Goal: Task Accomplishment & Management: Use online tool/utility

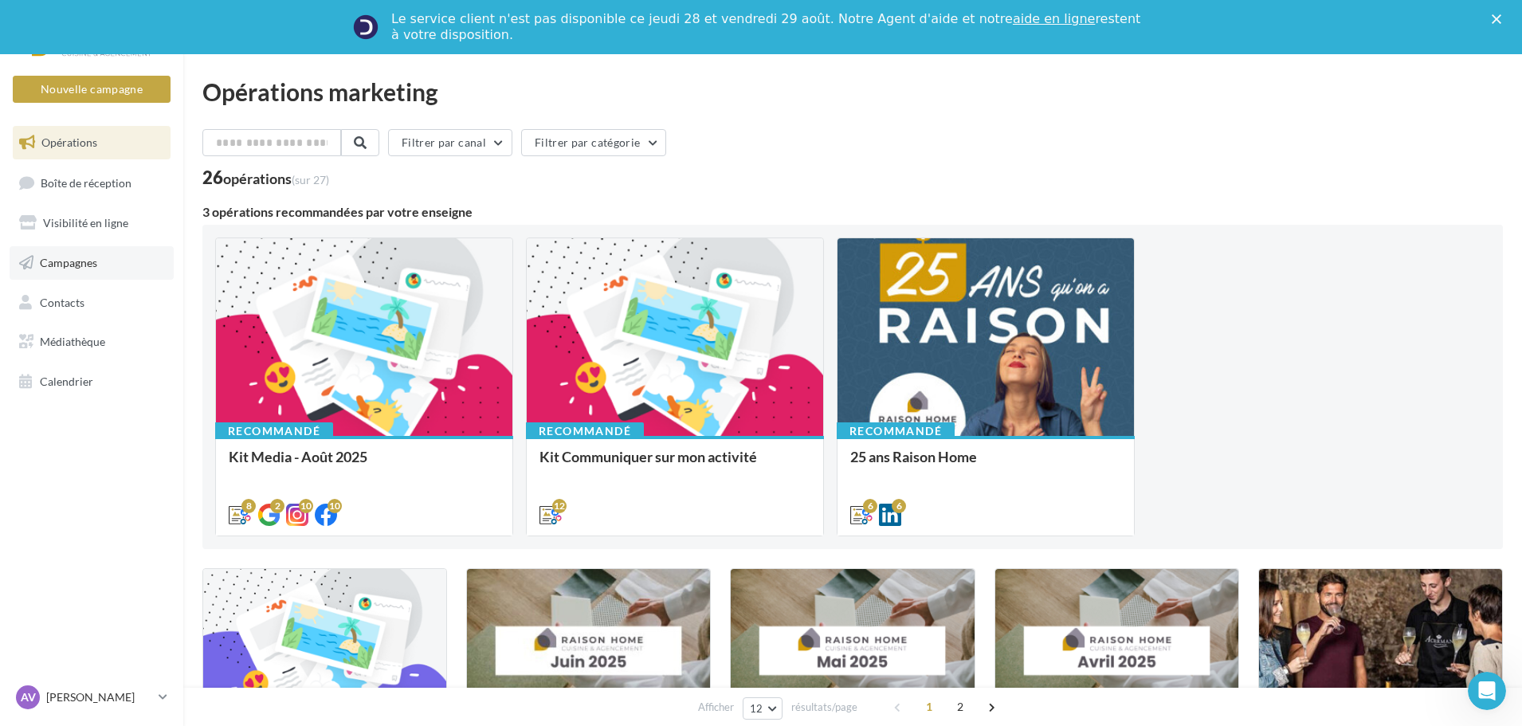
click at [94, 254] on link "Campagnes" at bounding box center [92, 262] width 164 height 33
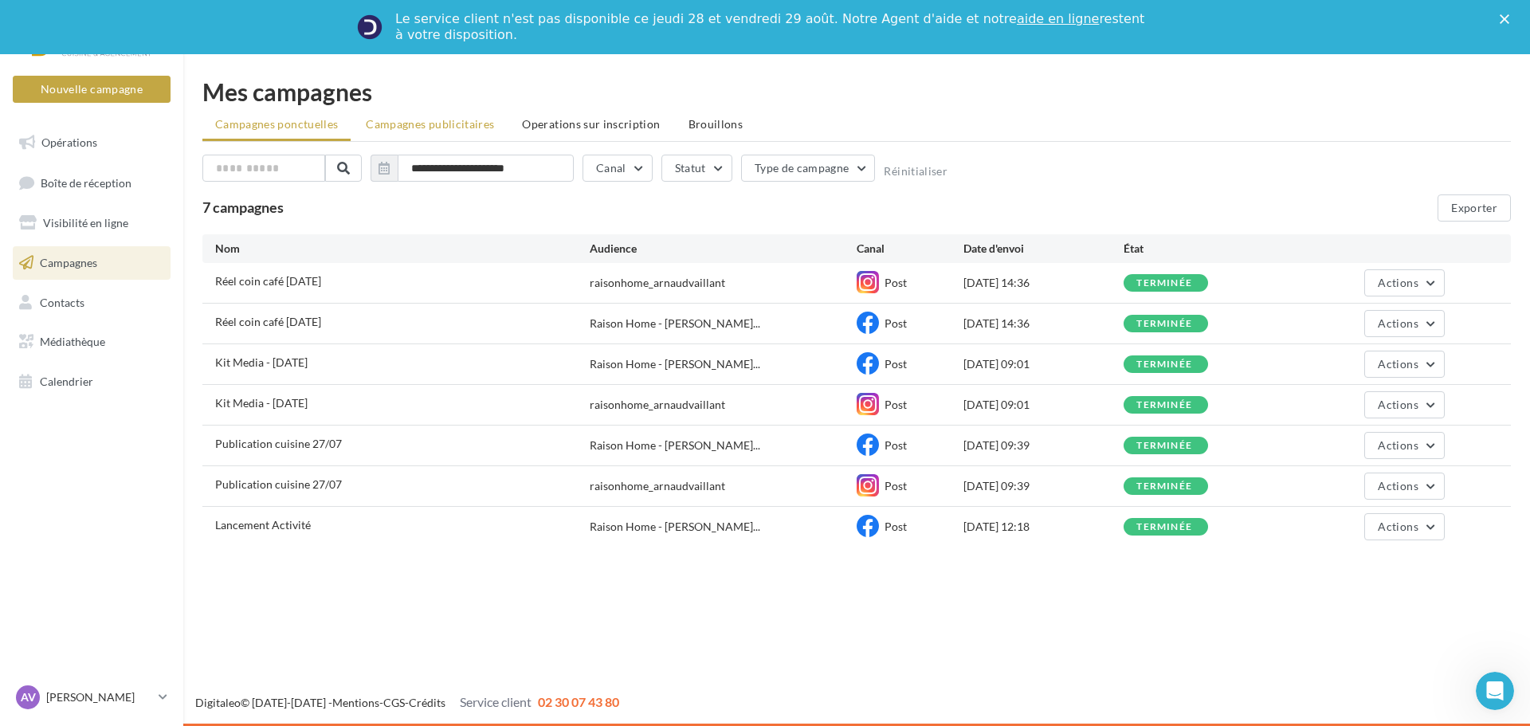
click at [473, 129] on span "Campagnes publicitaires" at bounding box center [430, 124] width 128 height 14
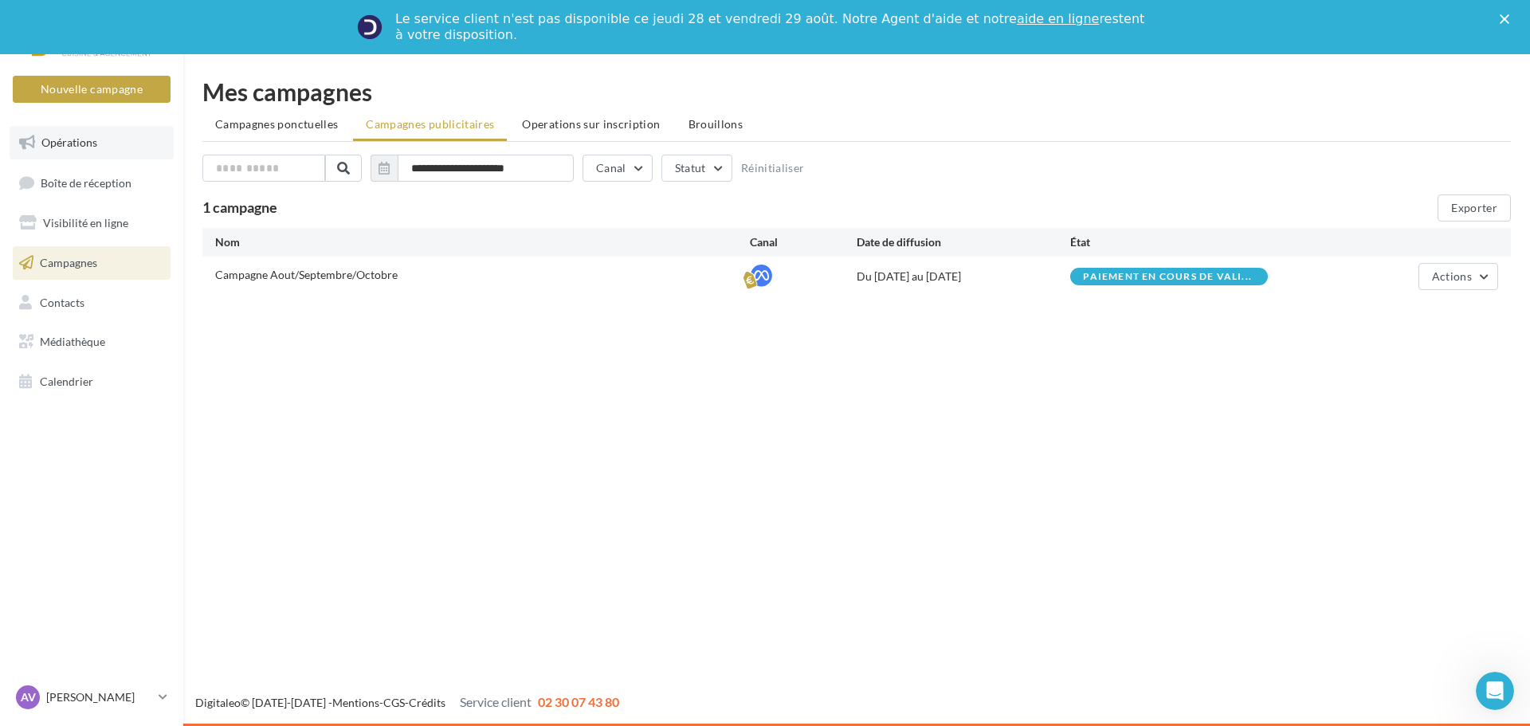
click at [95, 148] on span "Opérations" at bounding box center [69, 142] width 56 height 14
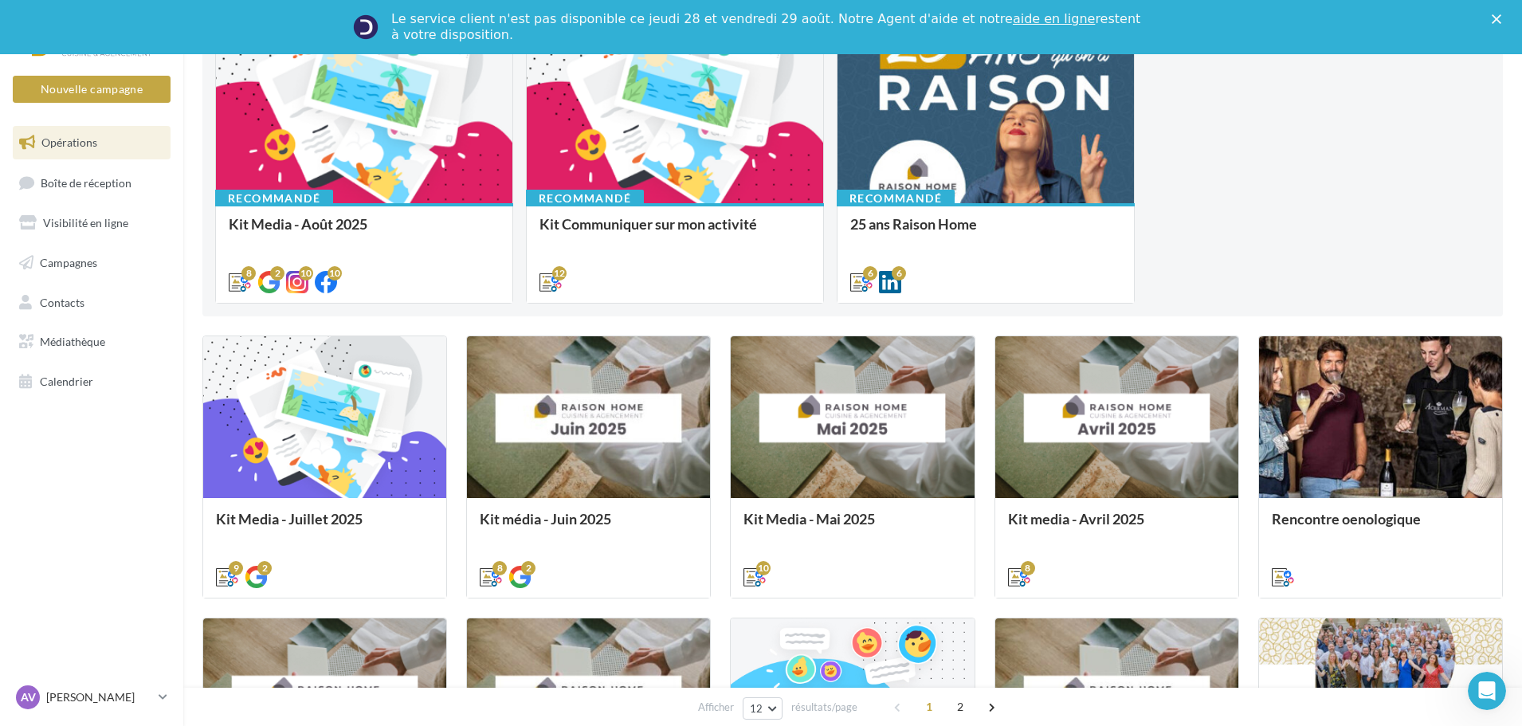
scroll to position [239, 0]
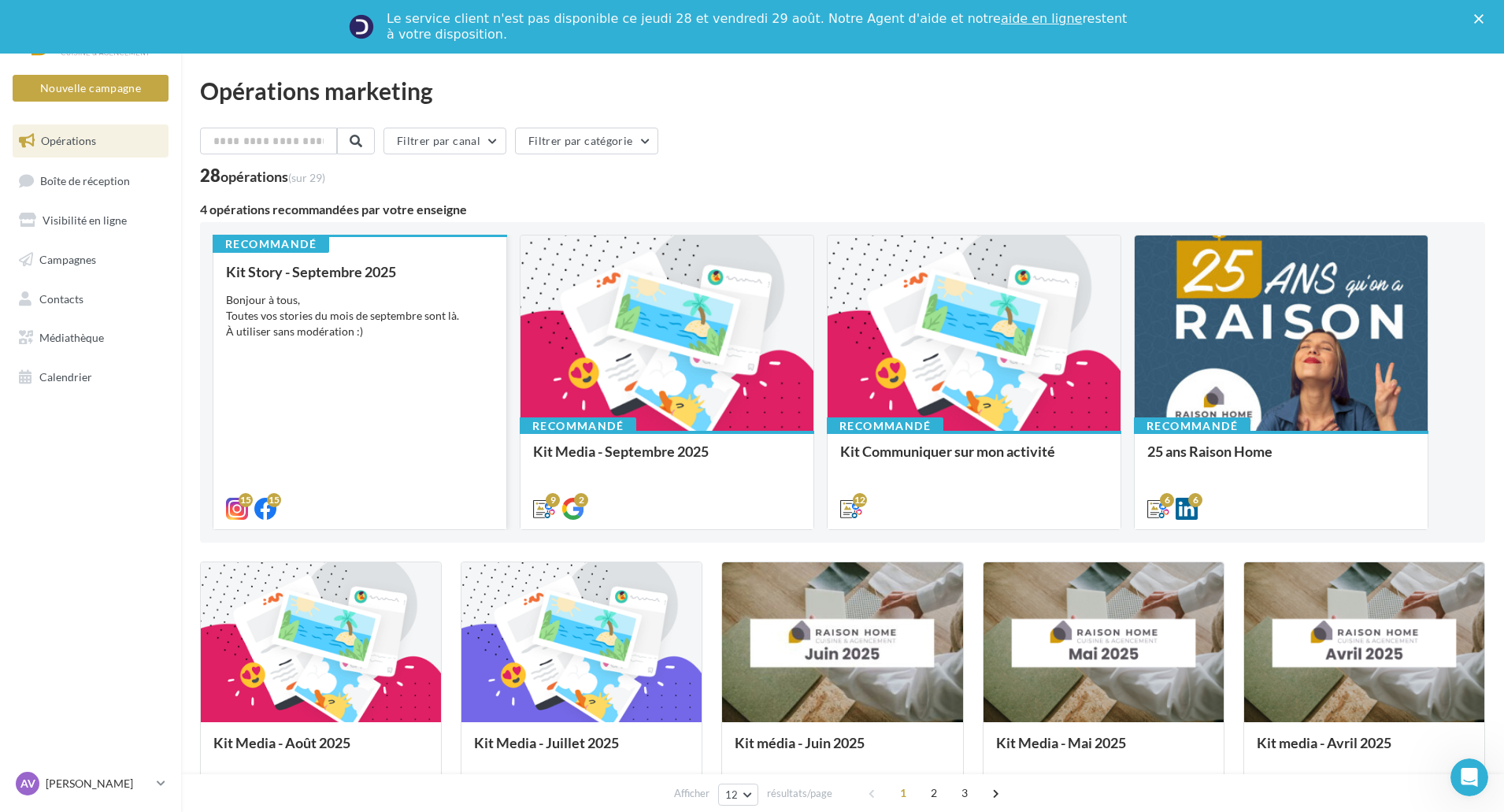
click at [444, 378] on div "Kit Story - Septembre 2025 Bonjour à tous, Toutes vos stories du mois de septem…" at bounding box center [360, 389] width 268 height 251
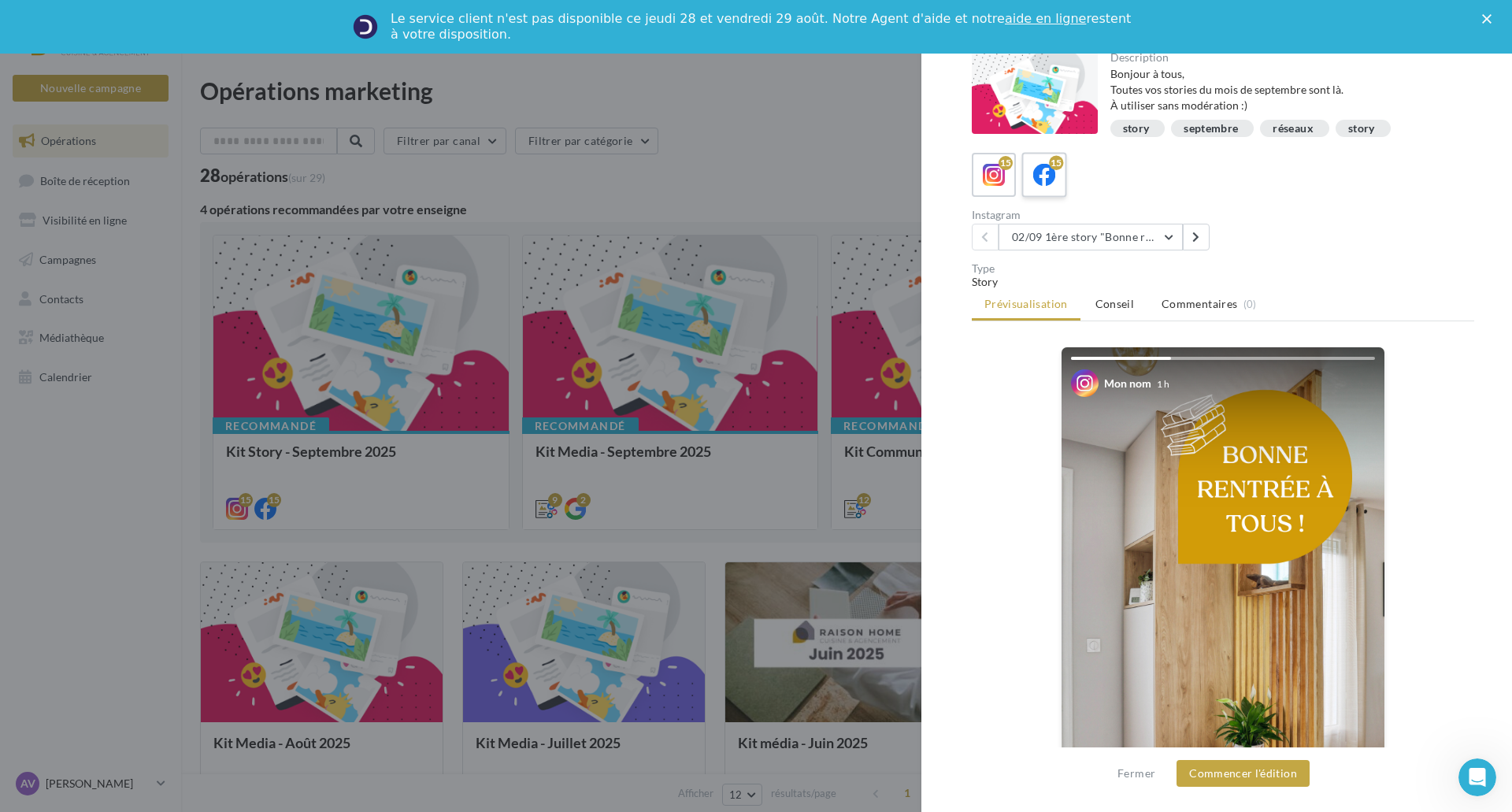
click at [1049, 164] on icon at bounding box center [1045, 175] width 23 height 23
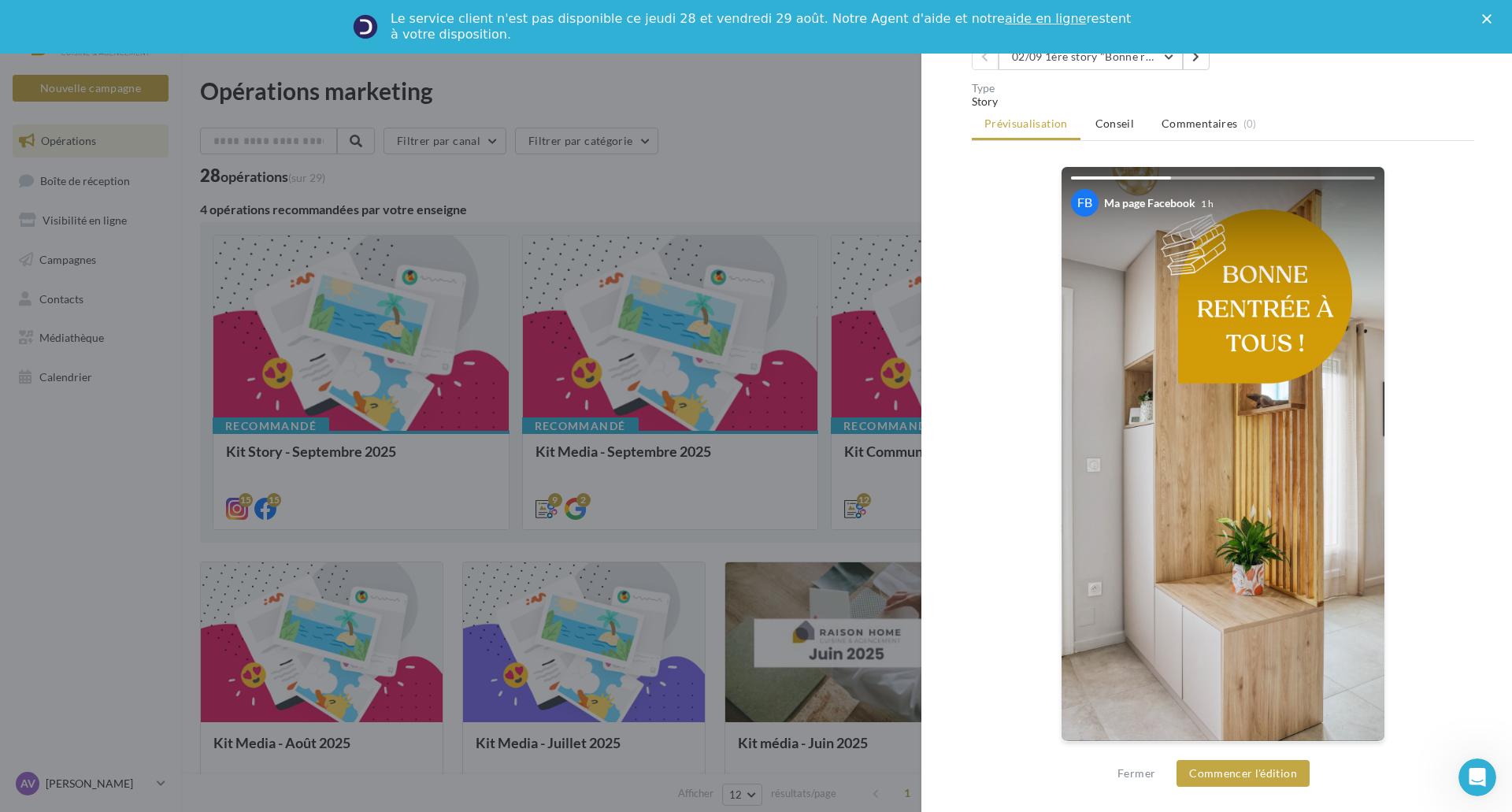
scroll to position [181, 0]
click at [1134, 771] on button "Fermer" at bounding box center [1135, 772] width 50 height 19
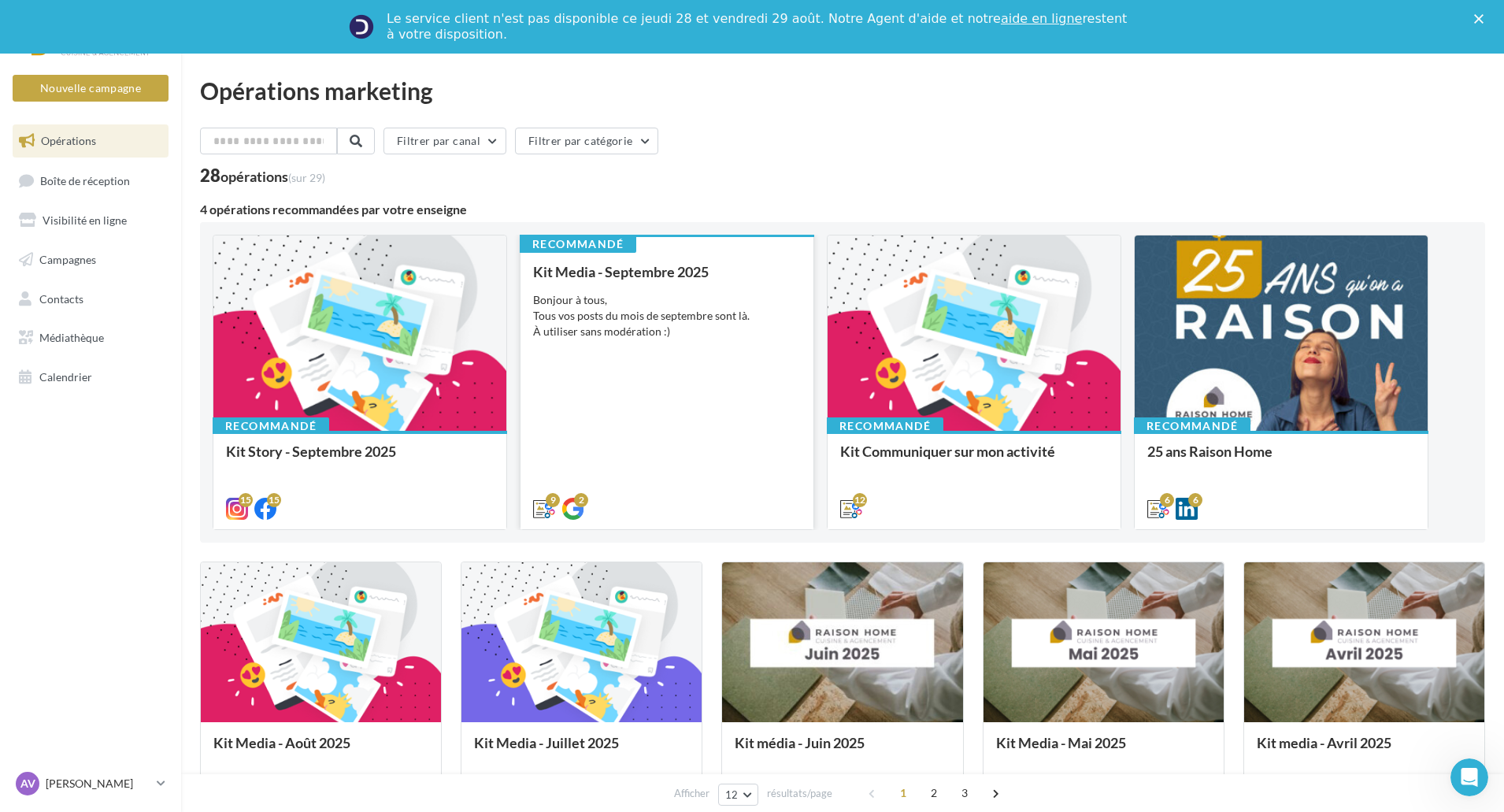
click at [704, 343] on div "Kit Media - Septembre 2025 Bonjour à tous, Tous vos posts du mois de septembre …" at bounding box center [667, 389] width 268 height 251
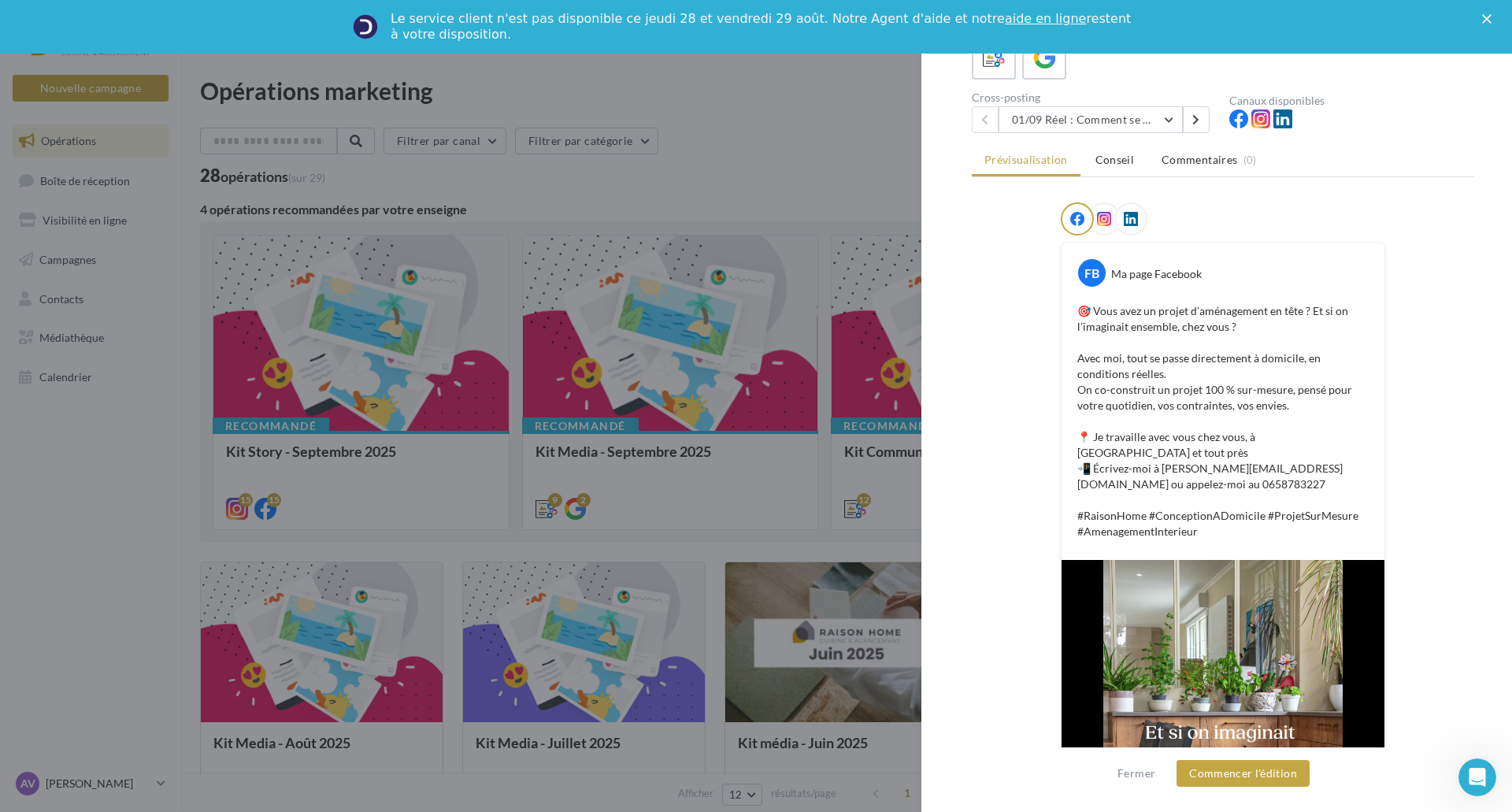
scroll to position [79, 0]
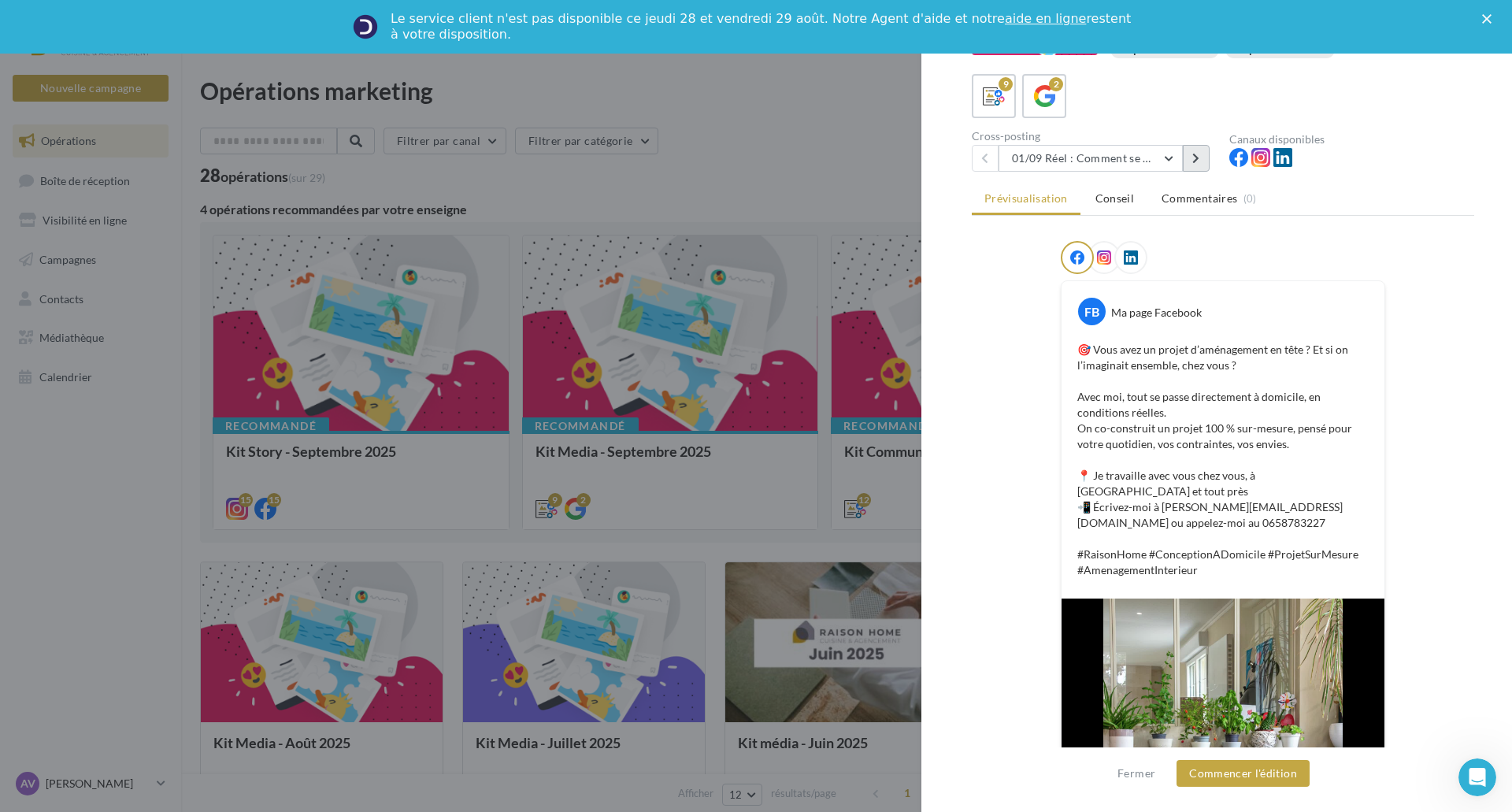
click at [1188, 158] on button at bounding box center [1196, 158] width 27 height 27
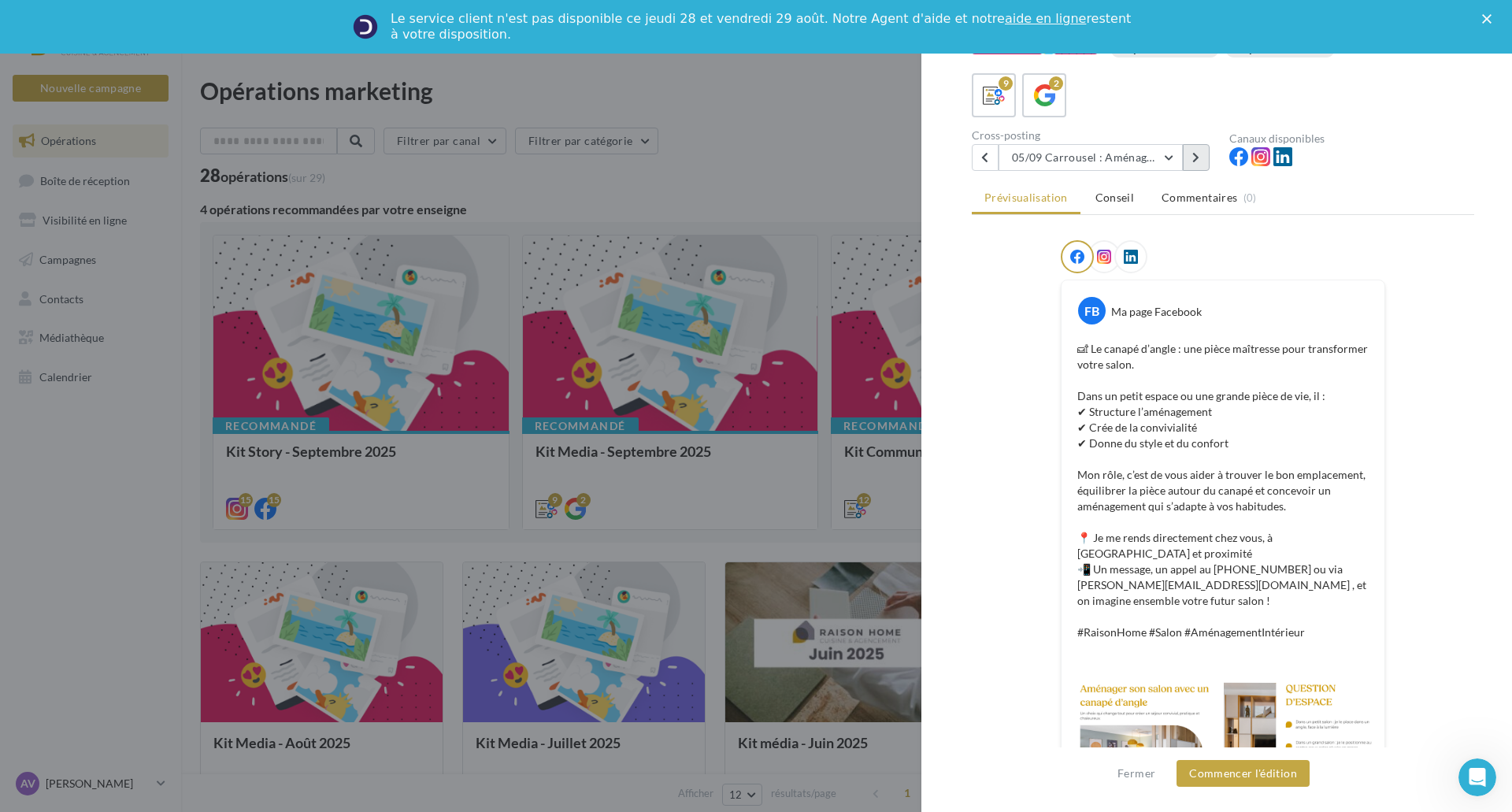
scroll to position [0, 0]
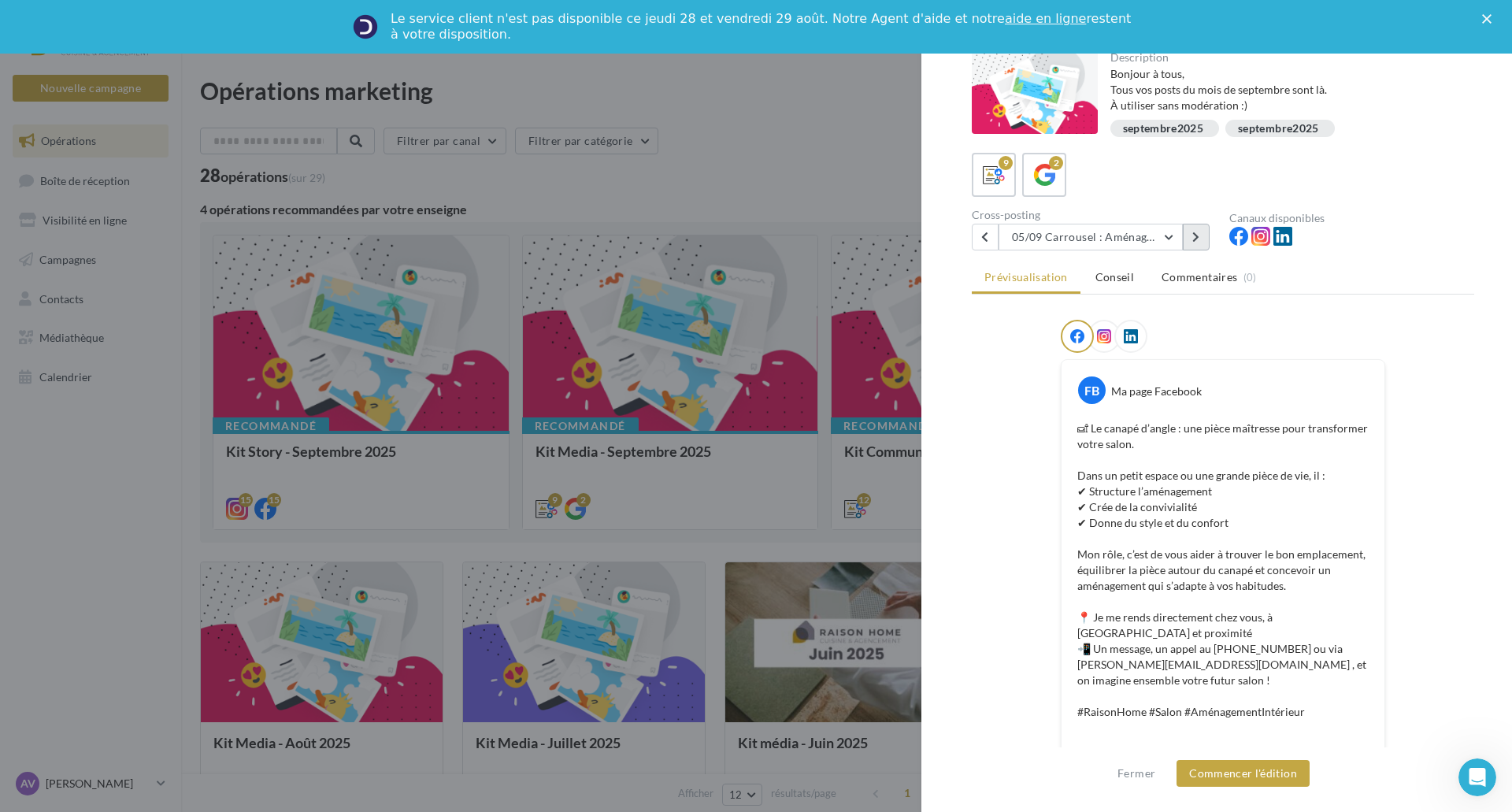
click at [1205, 237] on button at bounding box center [1196, 236] width 27 height 27
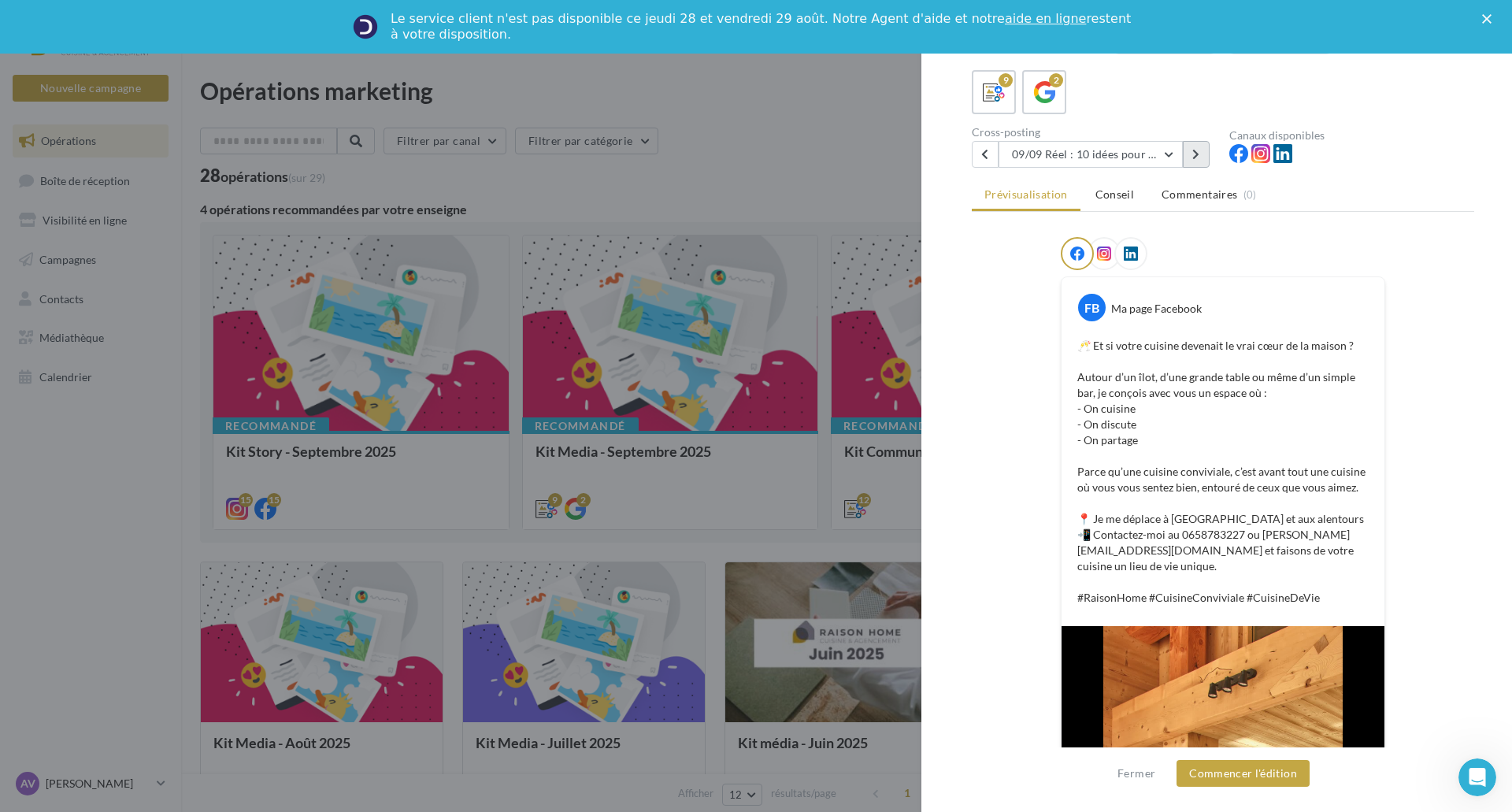
scroll to position [79, 0]
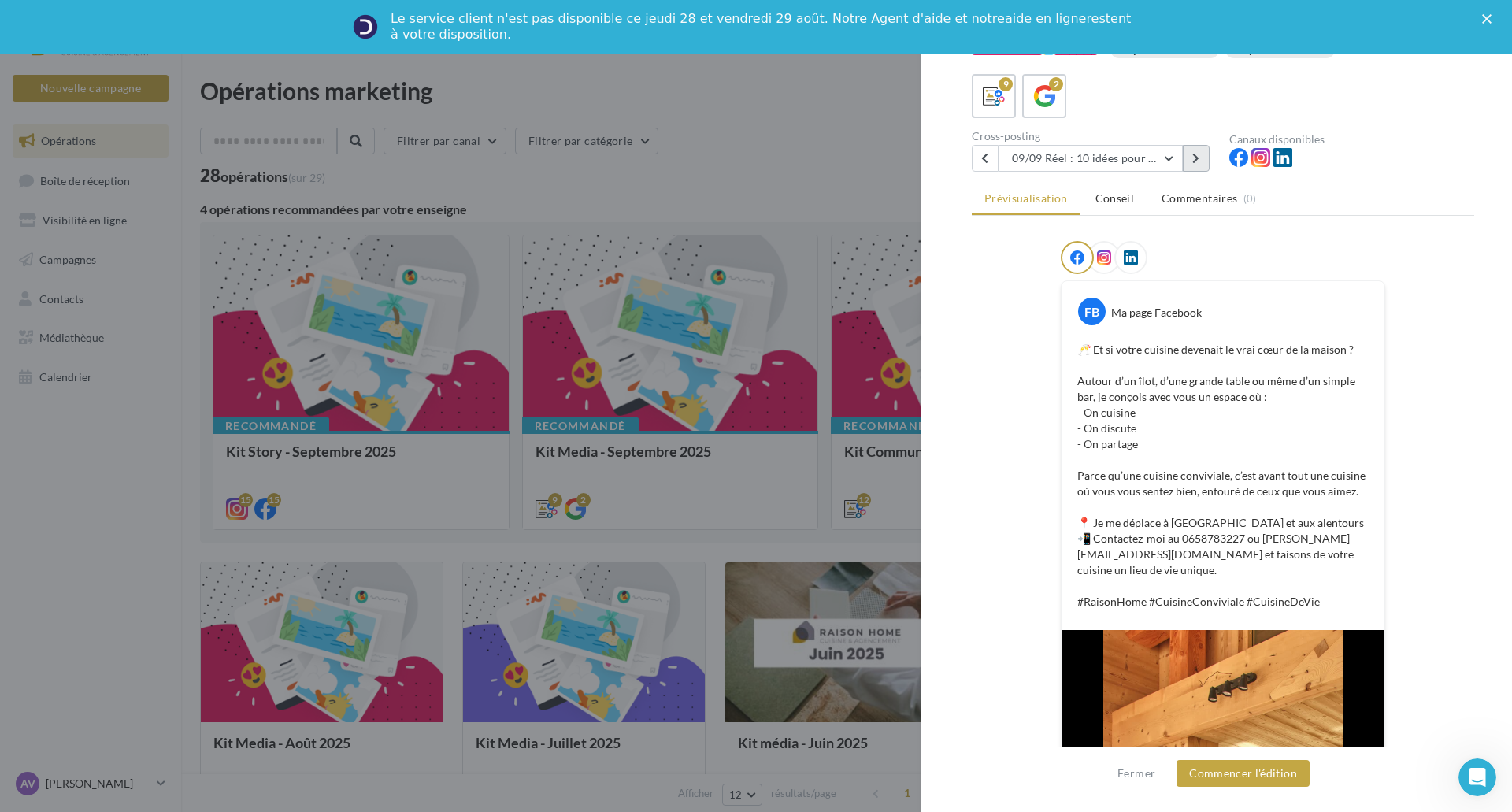
click at [1200, 147] on button at bounding box center [1196, 158] width 27 height 27
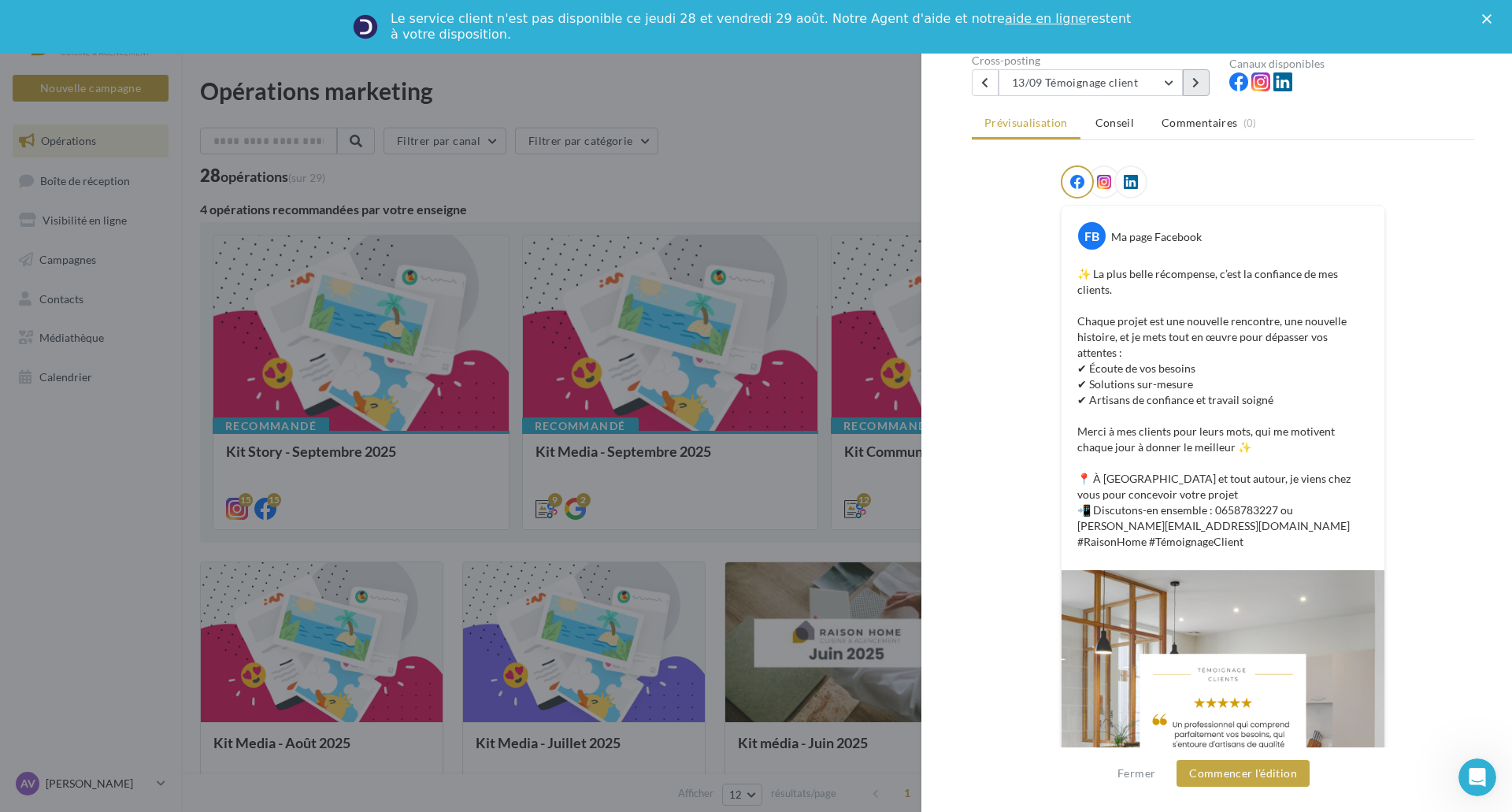
scroll to position [0, 0]
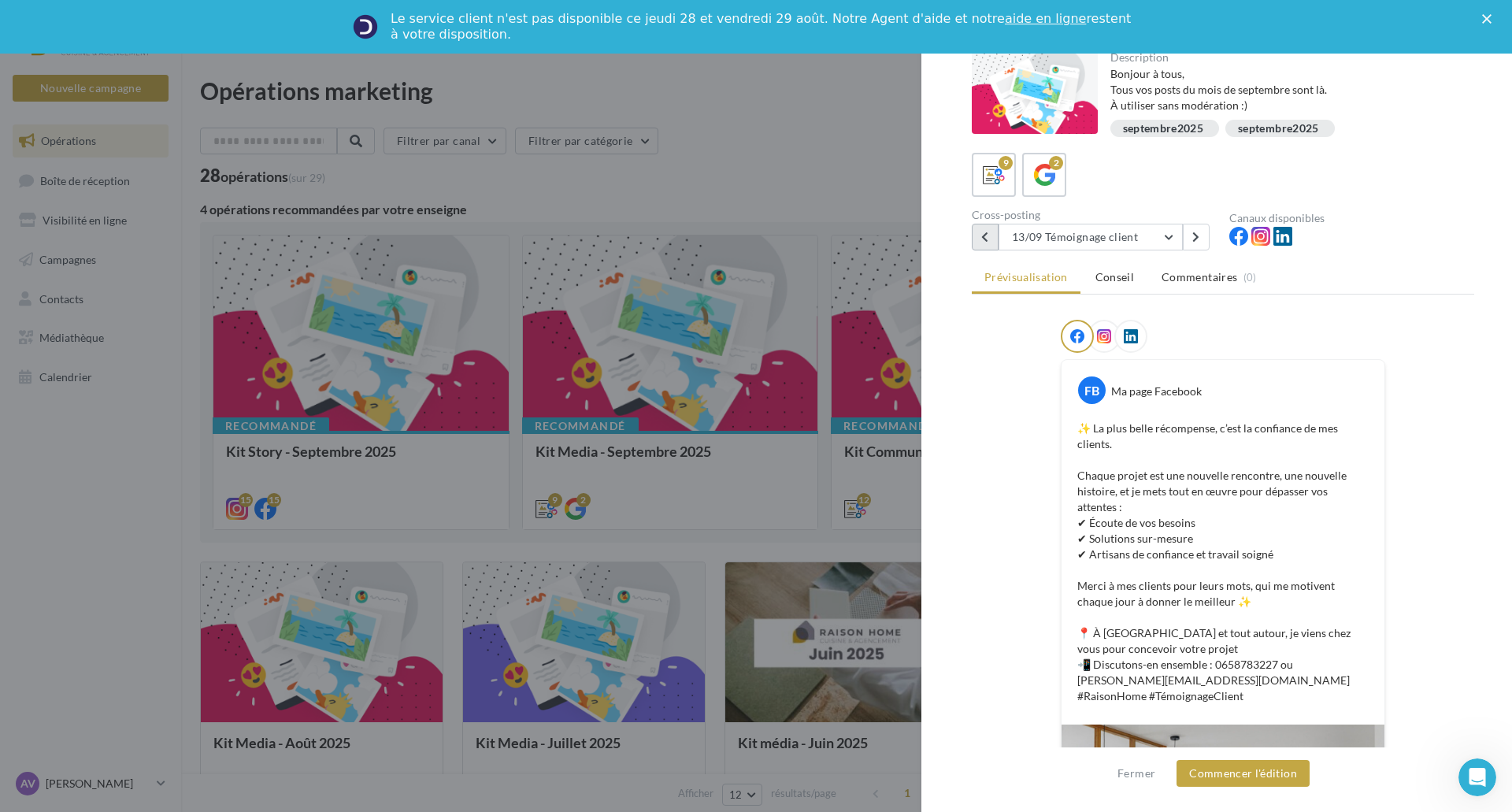
click at [981, 239] on icon at bounding box center [984, 236] width 7 height 11
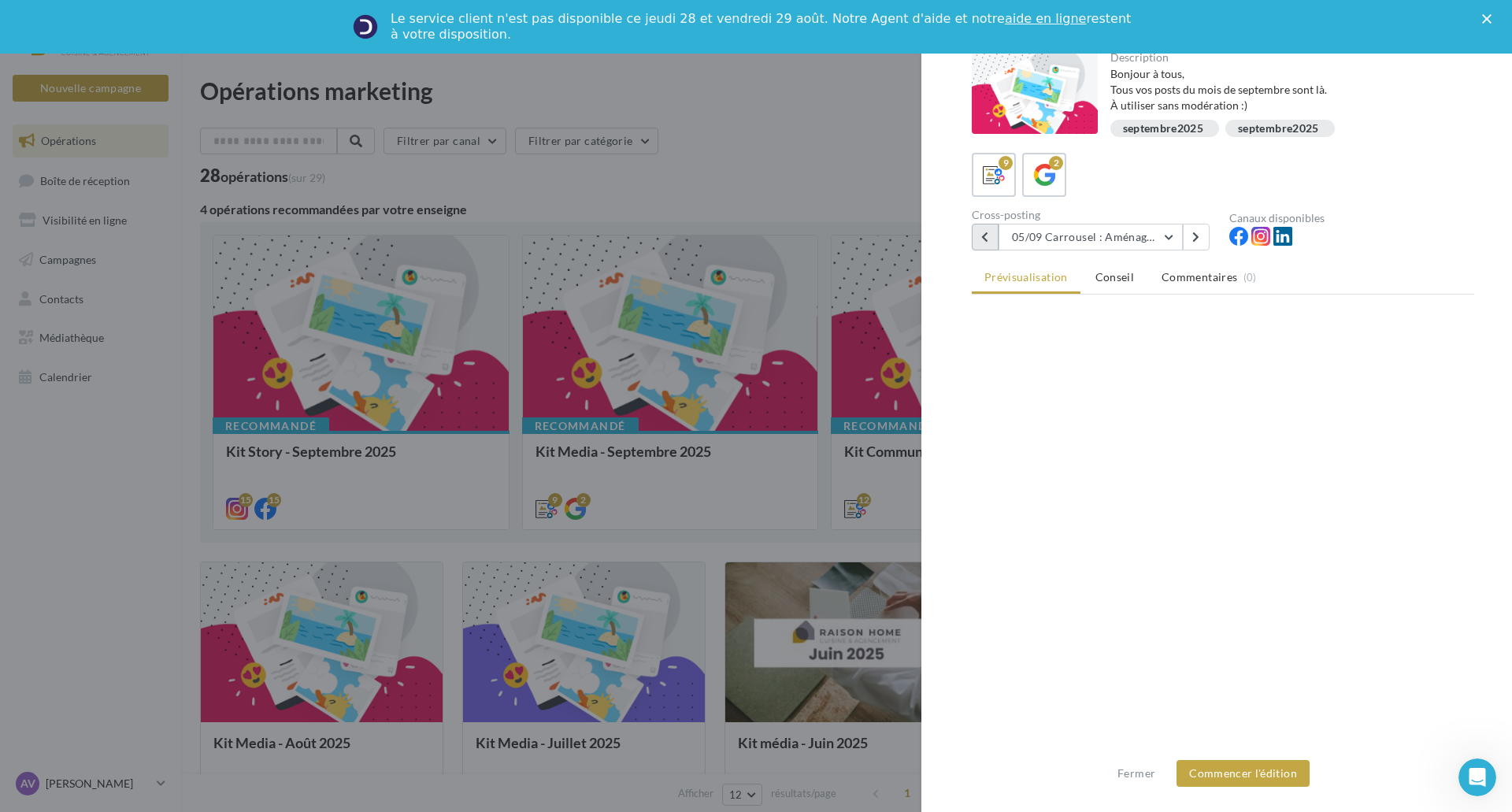
click at [981, 239] on icon at bounding box center [984, 236] width 7 height 11
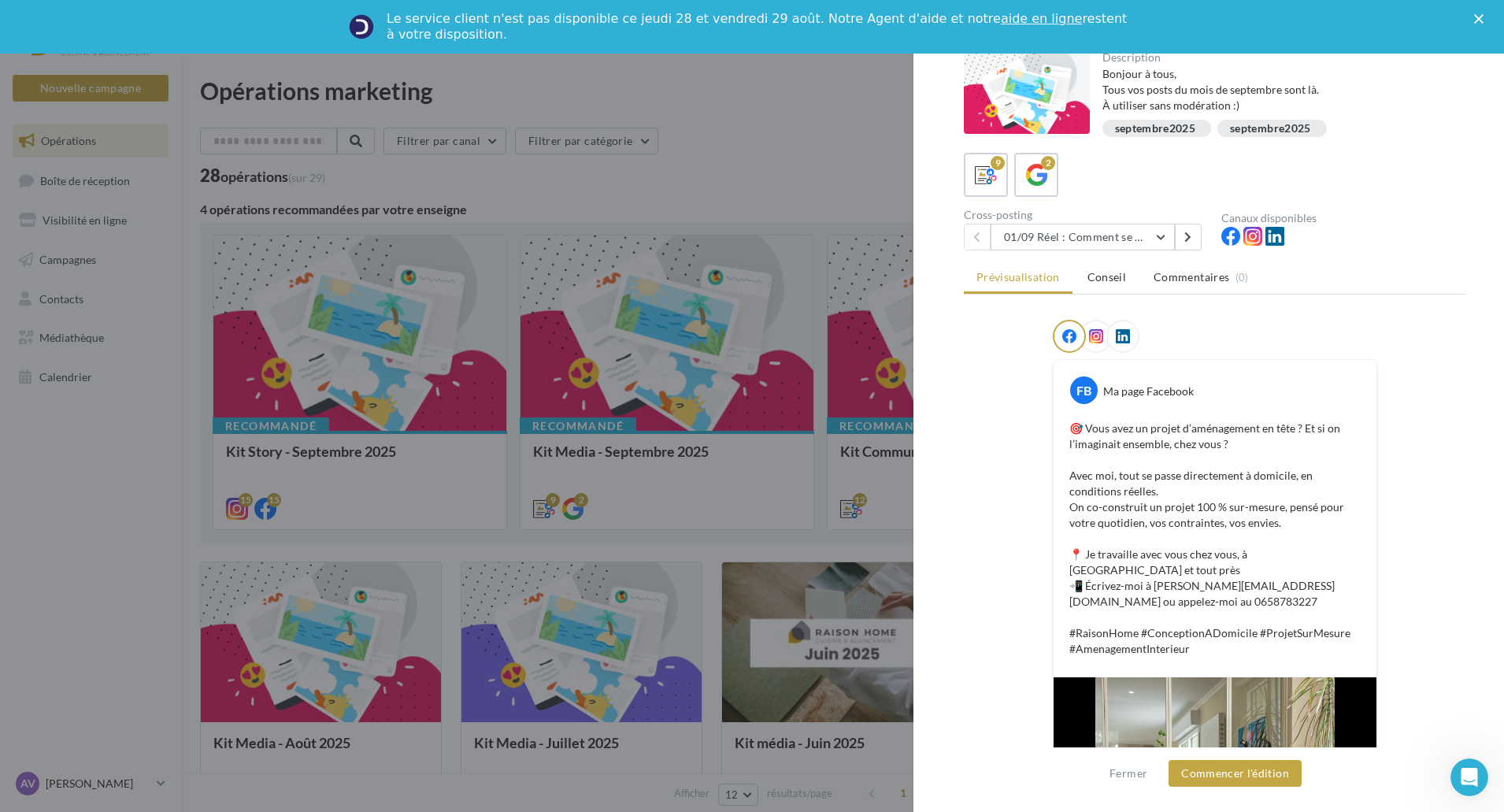
click at [851, 161] on div at bounding box center [752, 406] width 1504 height 812
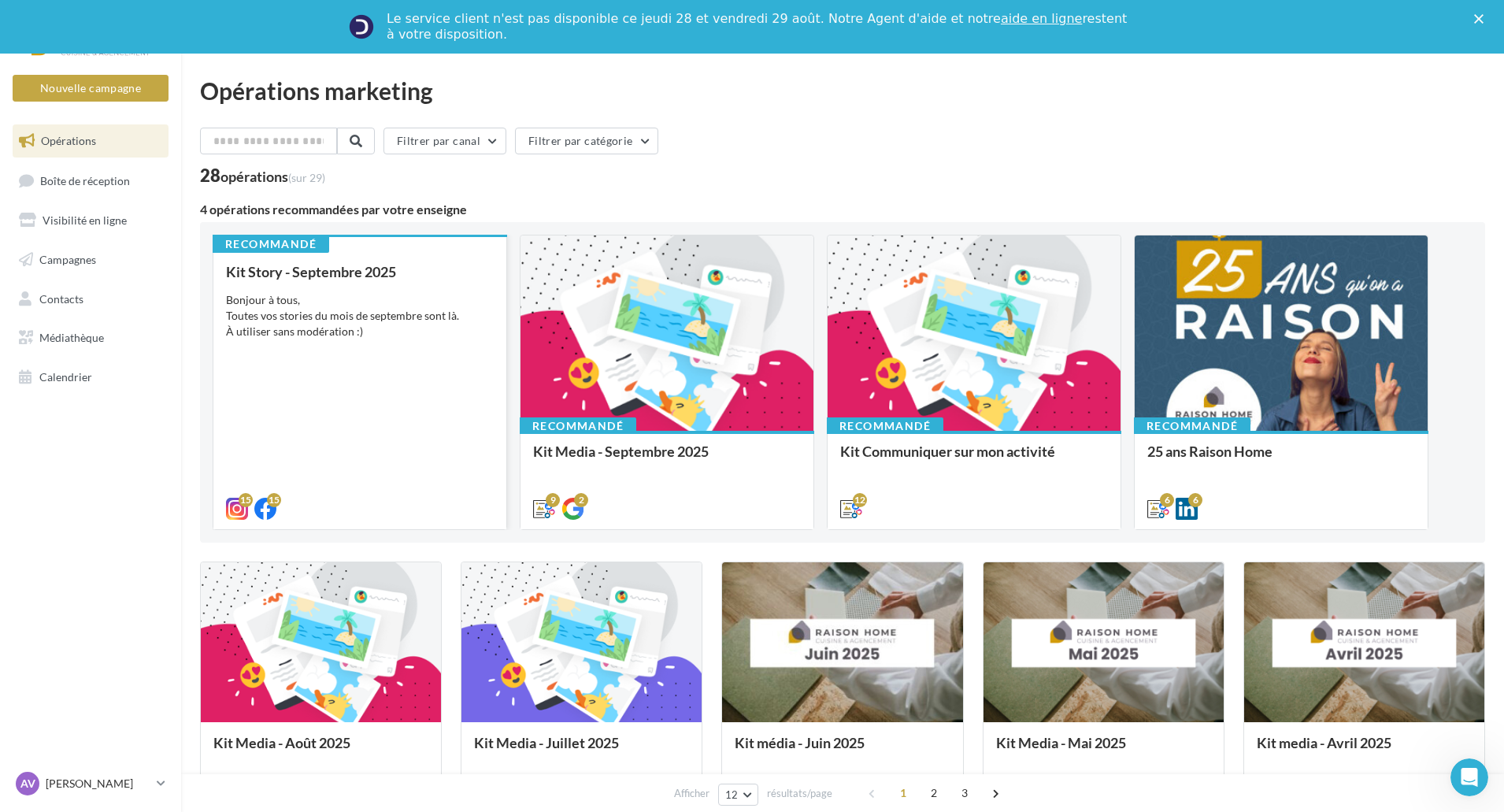
click at [375, 351] on div "Kit Story - Septembre 2025 Bonjour à tous, Toutes vos stories du mois de septem…" at bounding box center [360, 389] width 268 height 251
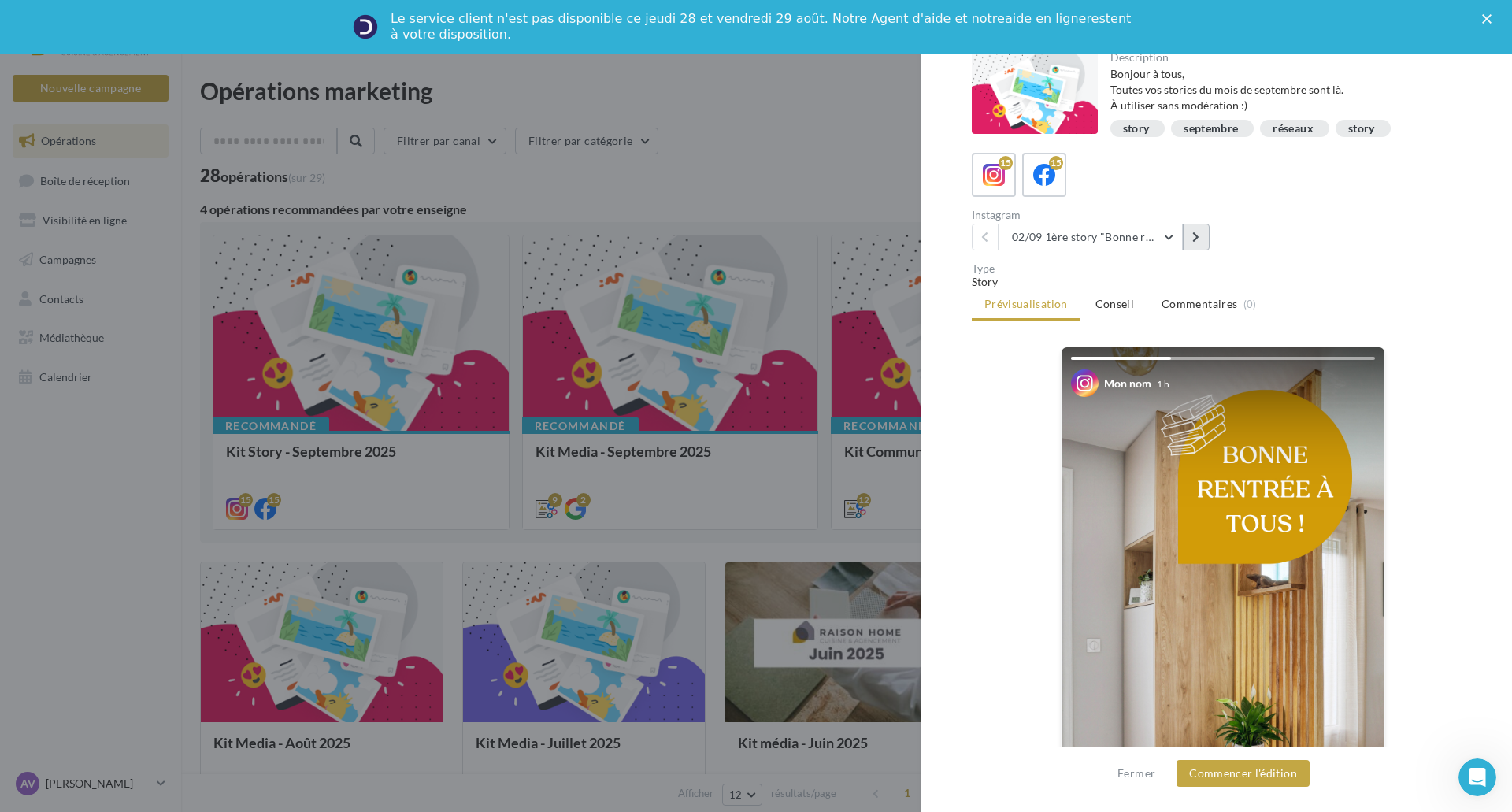
click at [1200, 239] on button at bounding box center [1196, 236] width 27 height 27
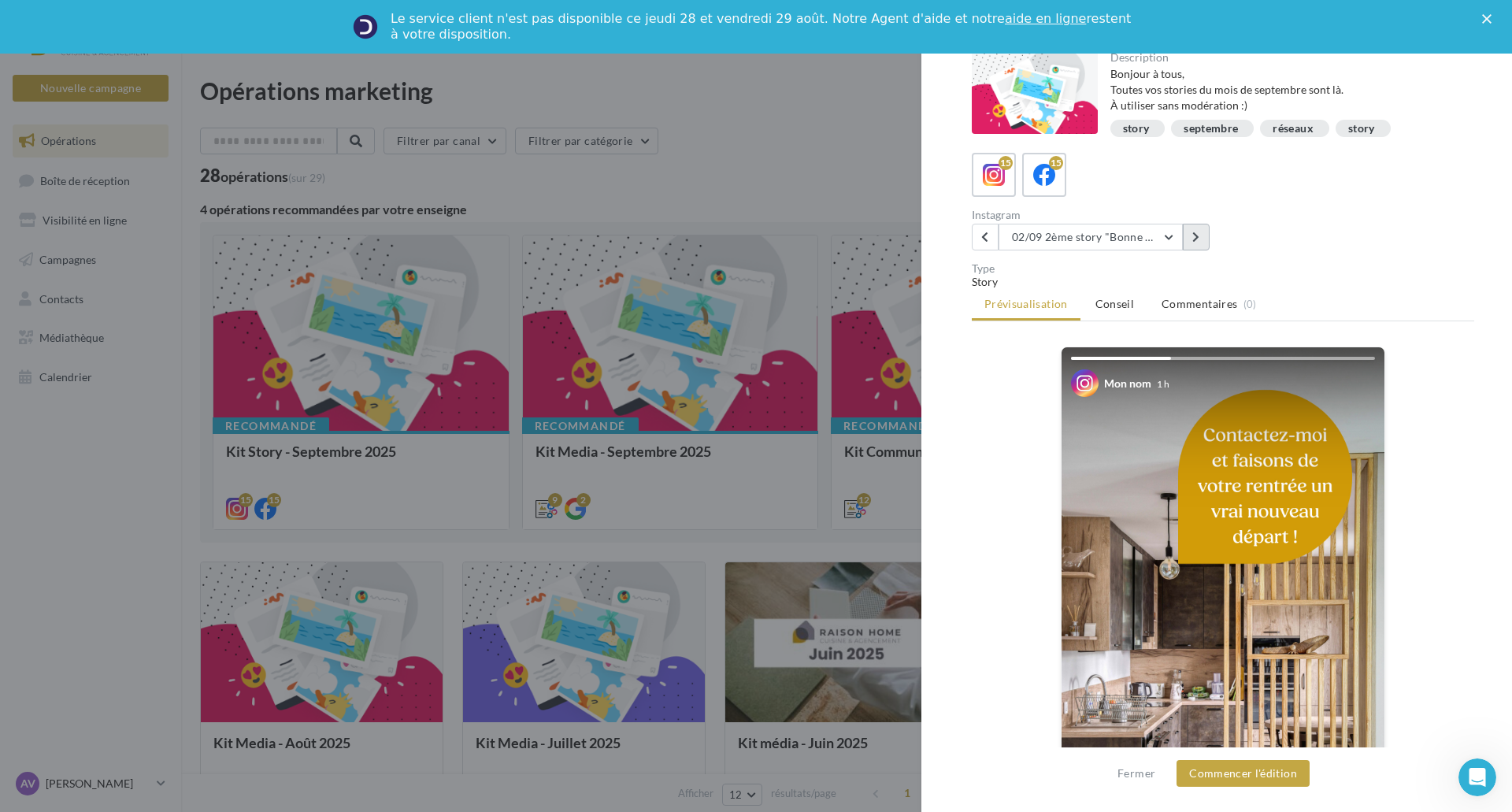
click at [1202, 238] on button at bounding box center [1196, 236] width 27 height 27
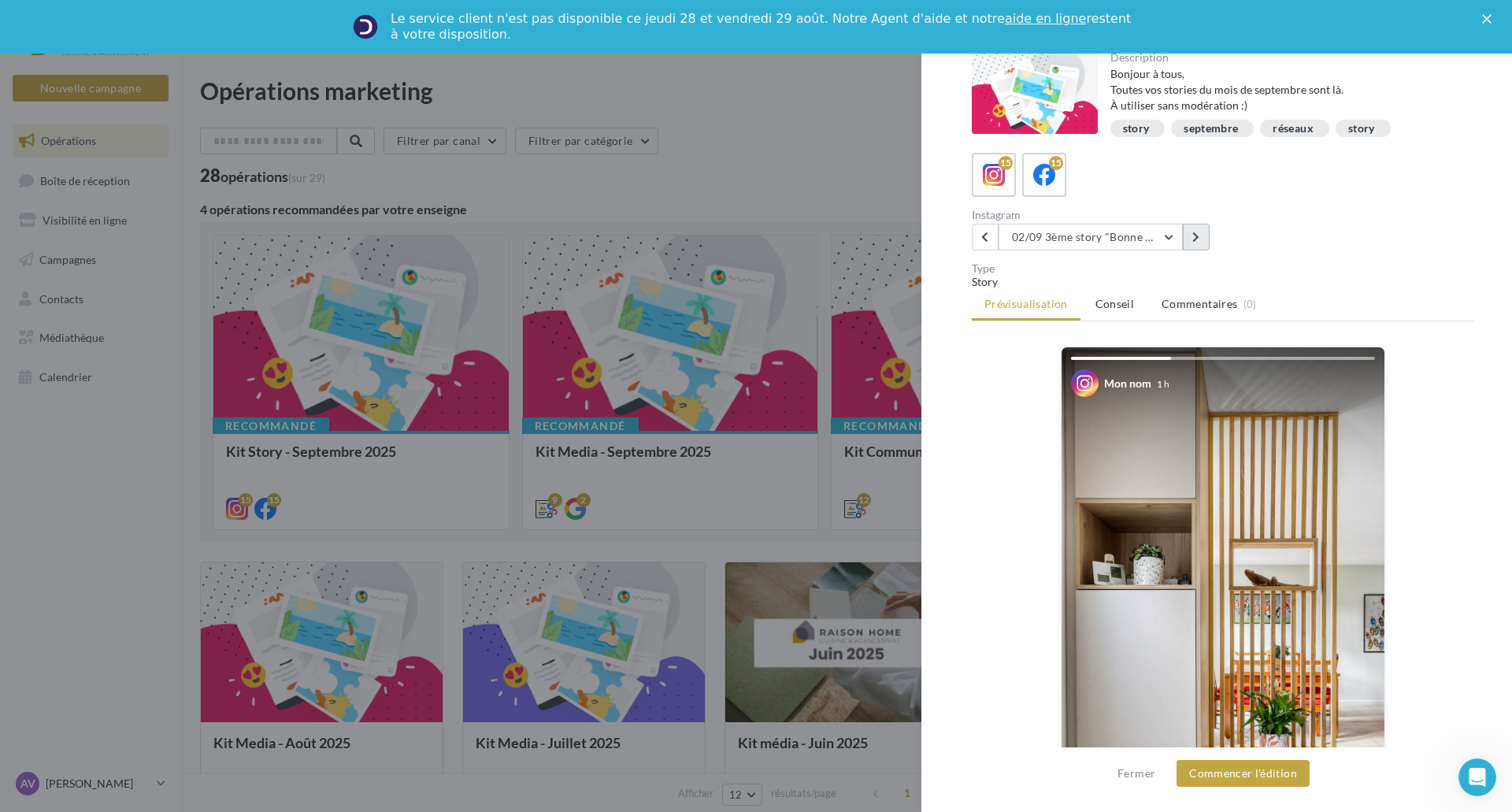
click at [1193, 245] on button at bounding box center [1196, 236] width 27 height 27
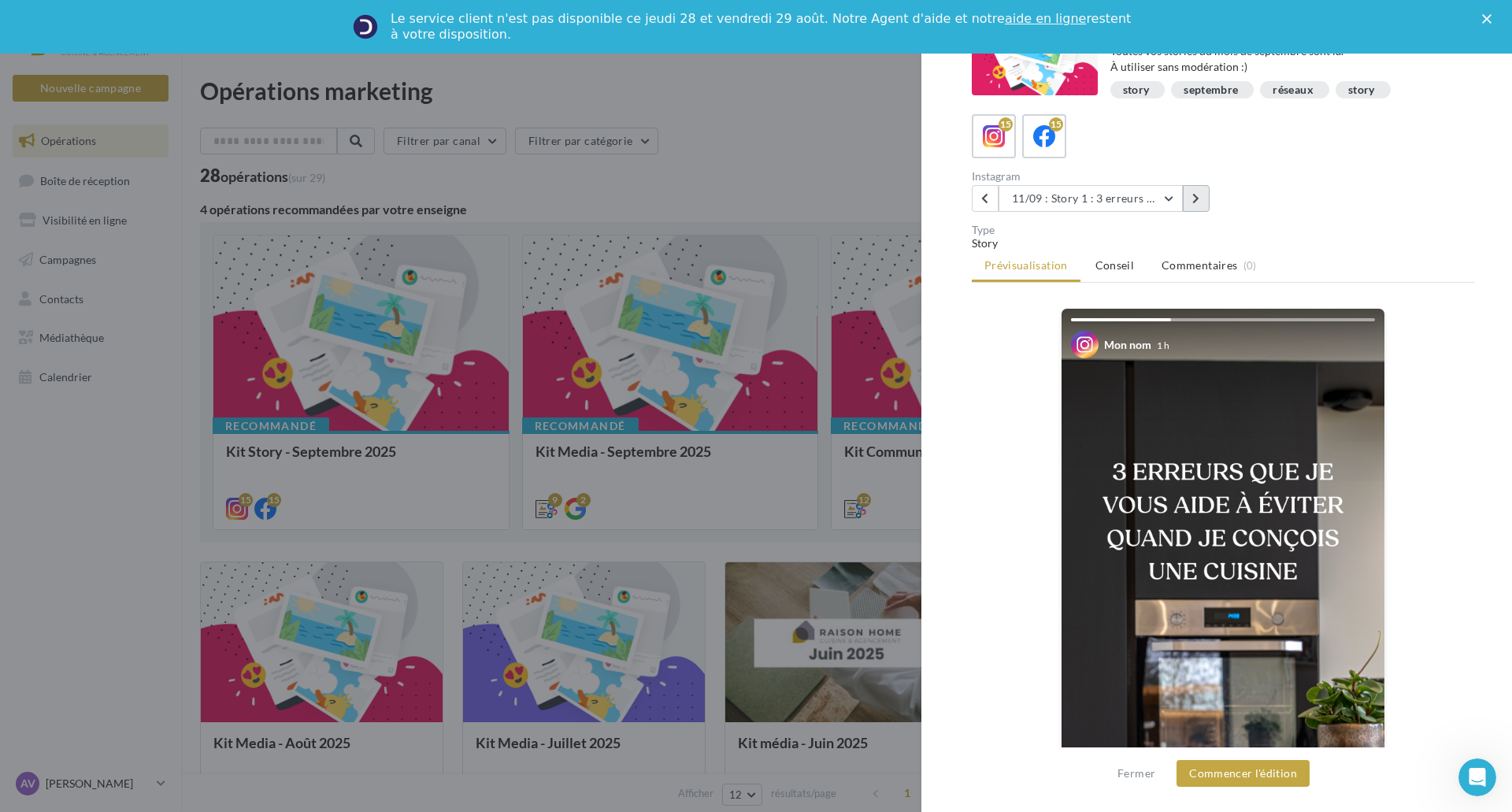
scroll to position [24, 0]
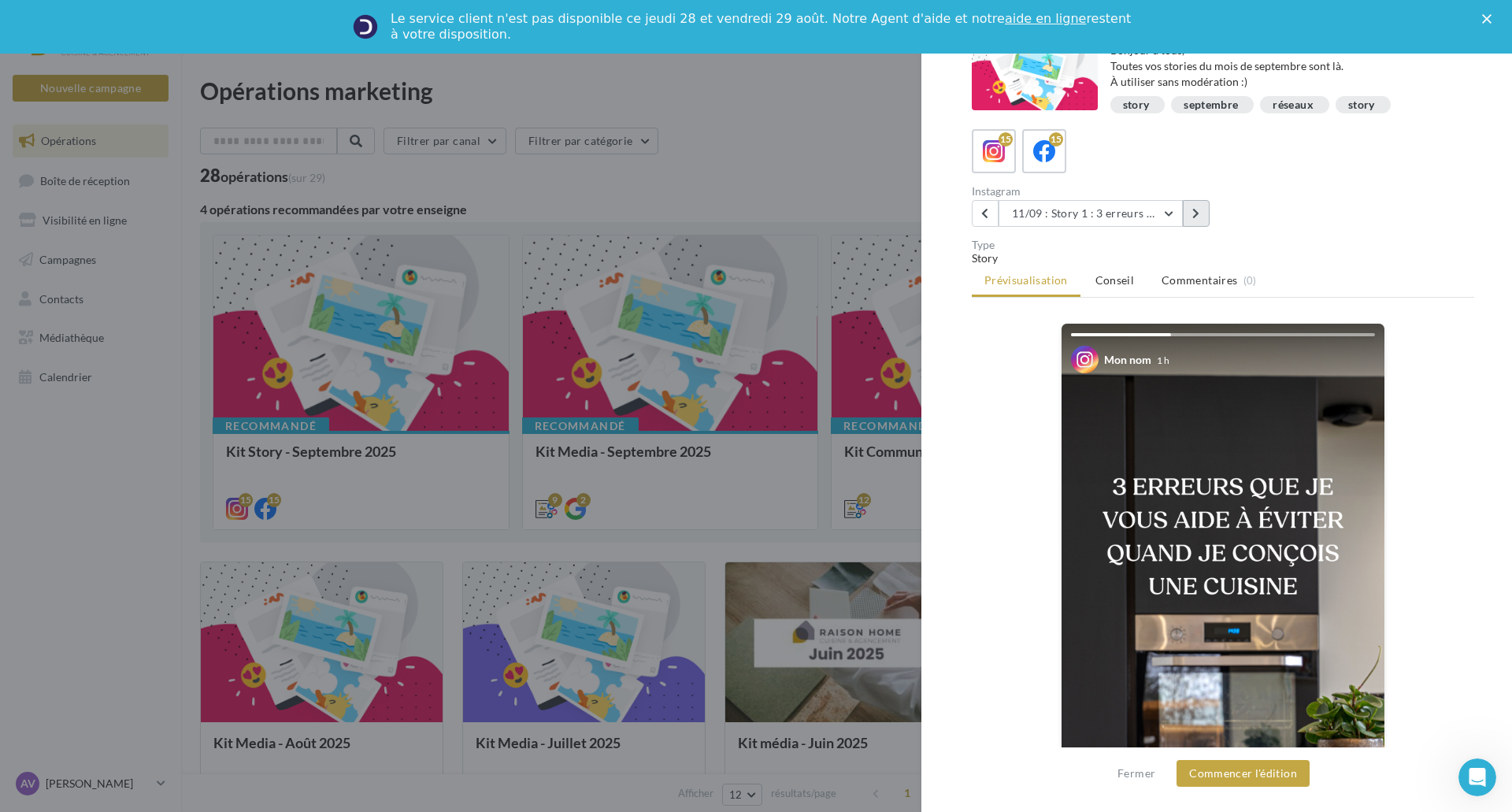
click at [1204, 211] on button at bounding box center [1196, 212] width 27 height 27
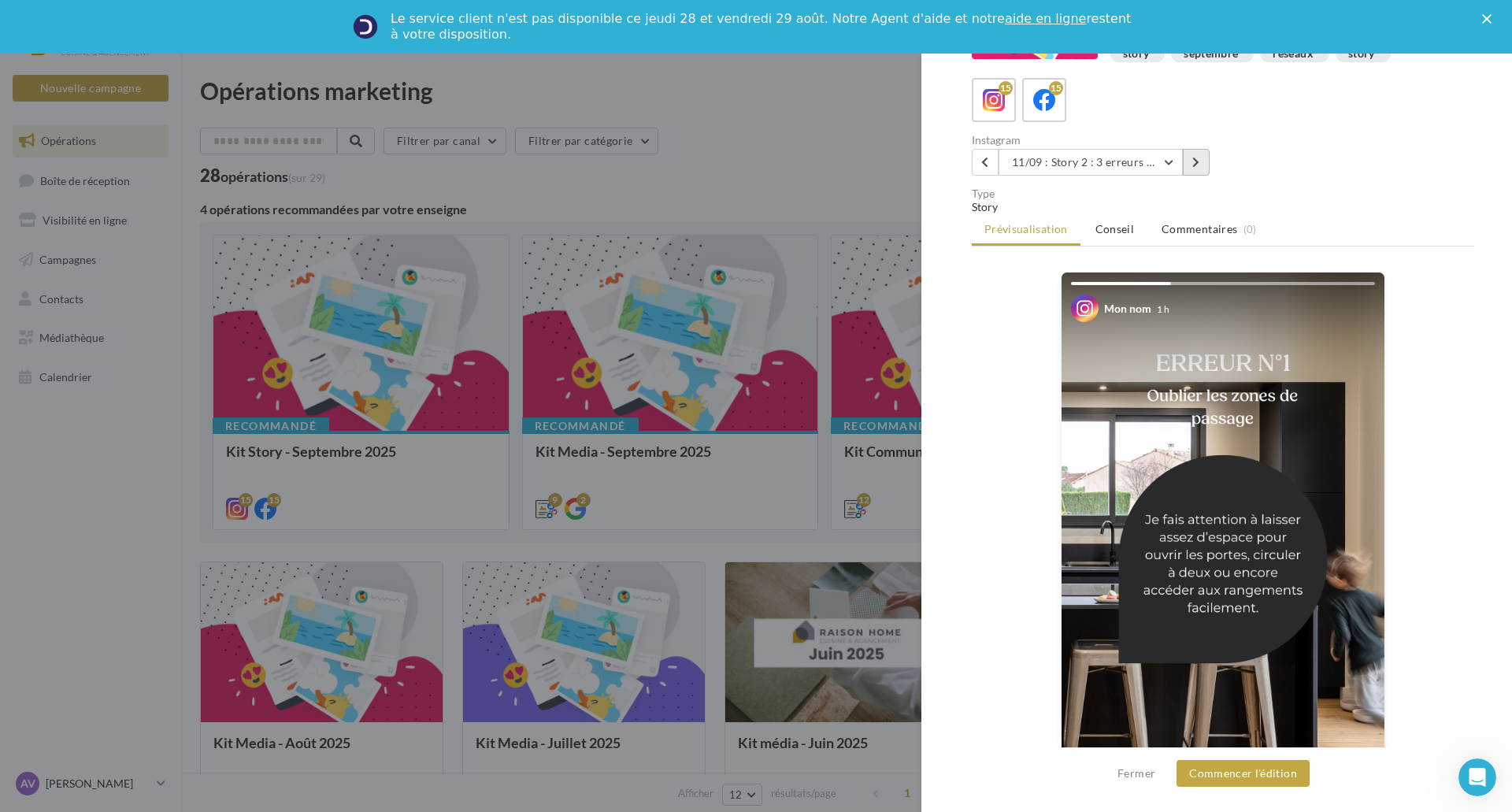
scroll to position [103, 0]
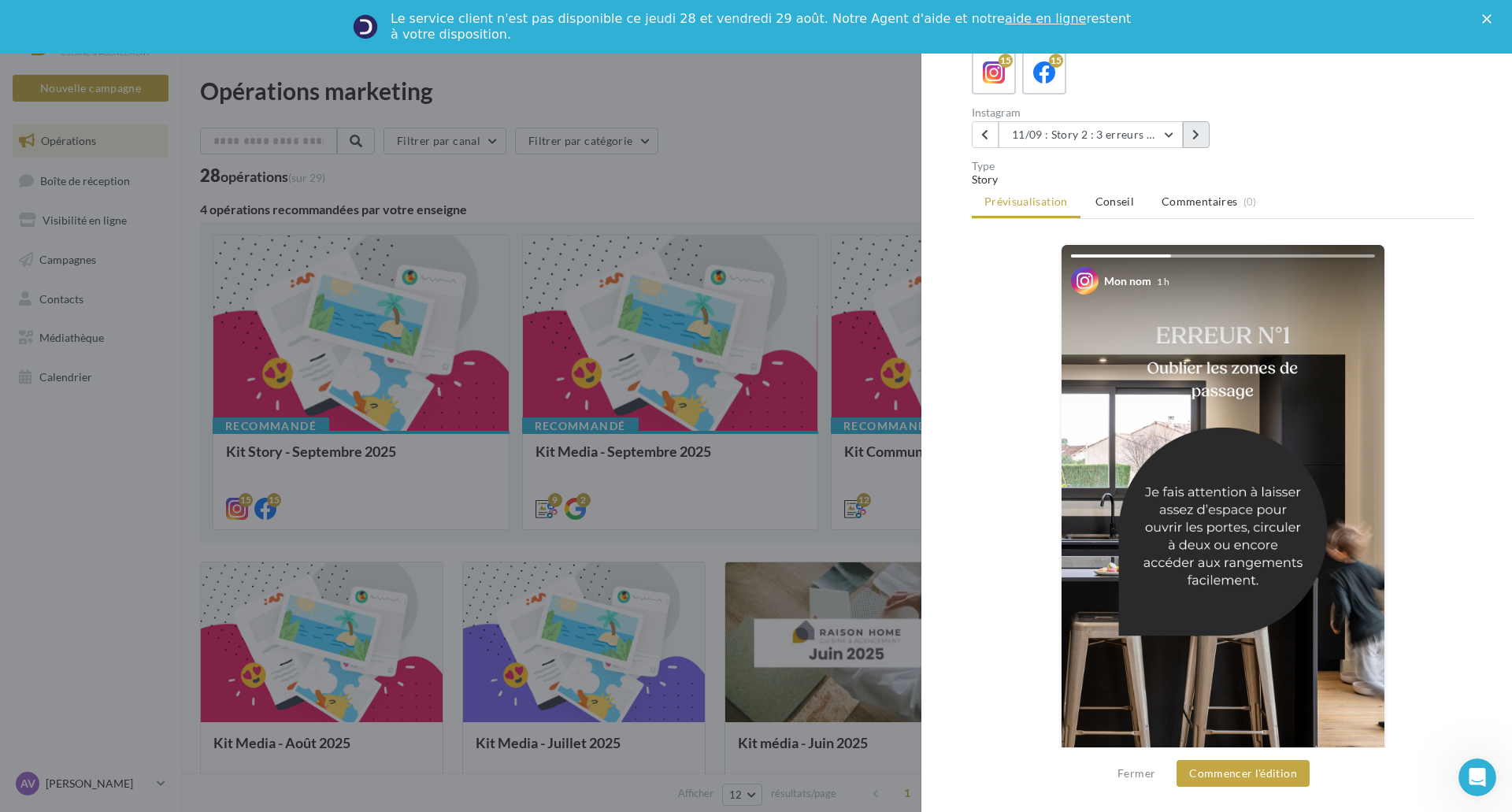
click at [1200, 133] on icon at bounding box center [1196, 134] width 7 height 11
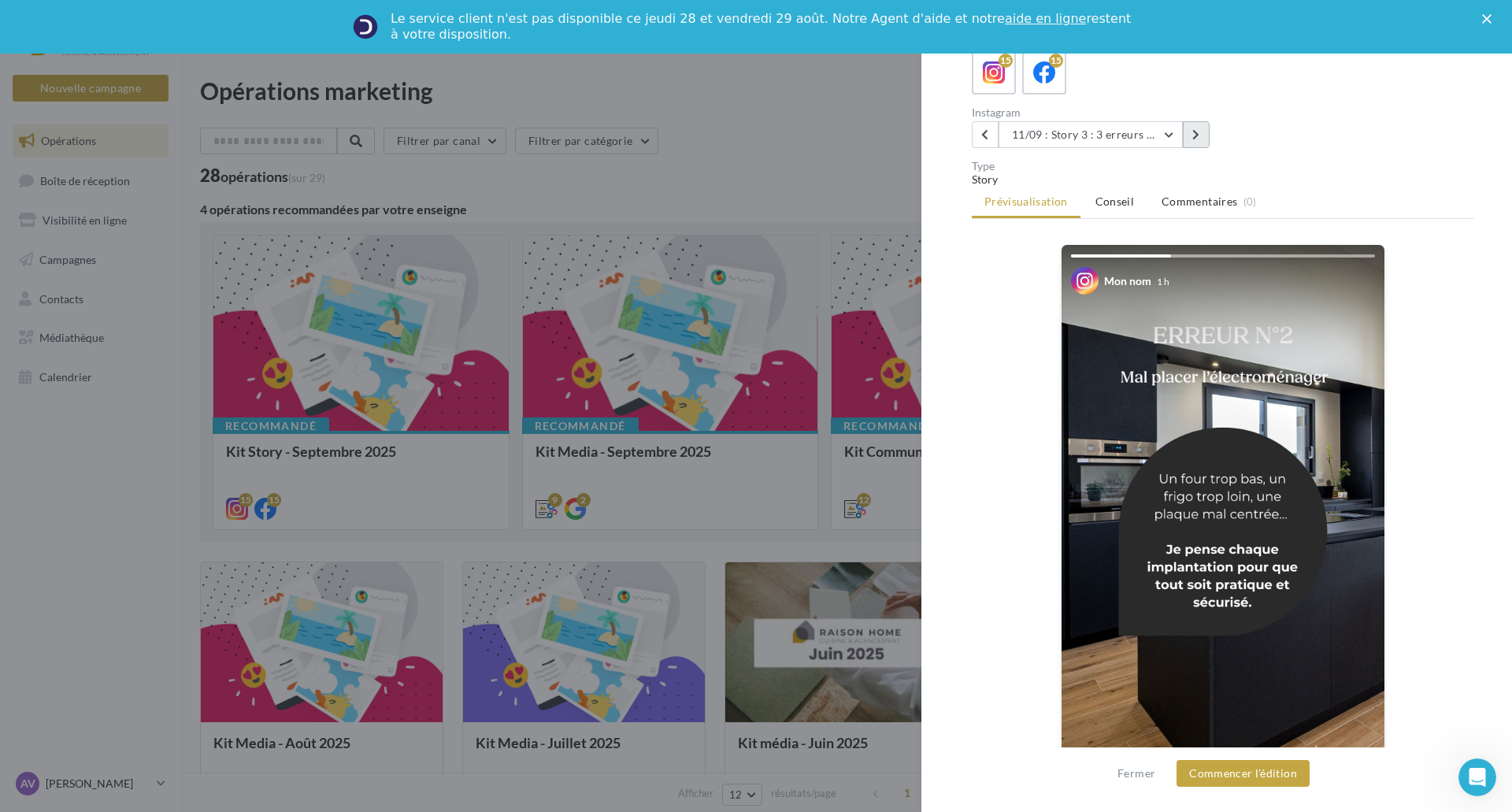
click at [1196, 128] on button at bounding box center [1196, 134] width 27 height 27
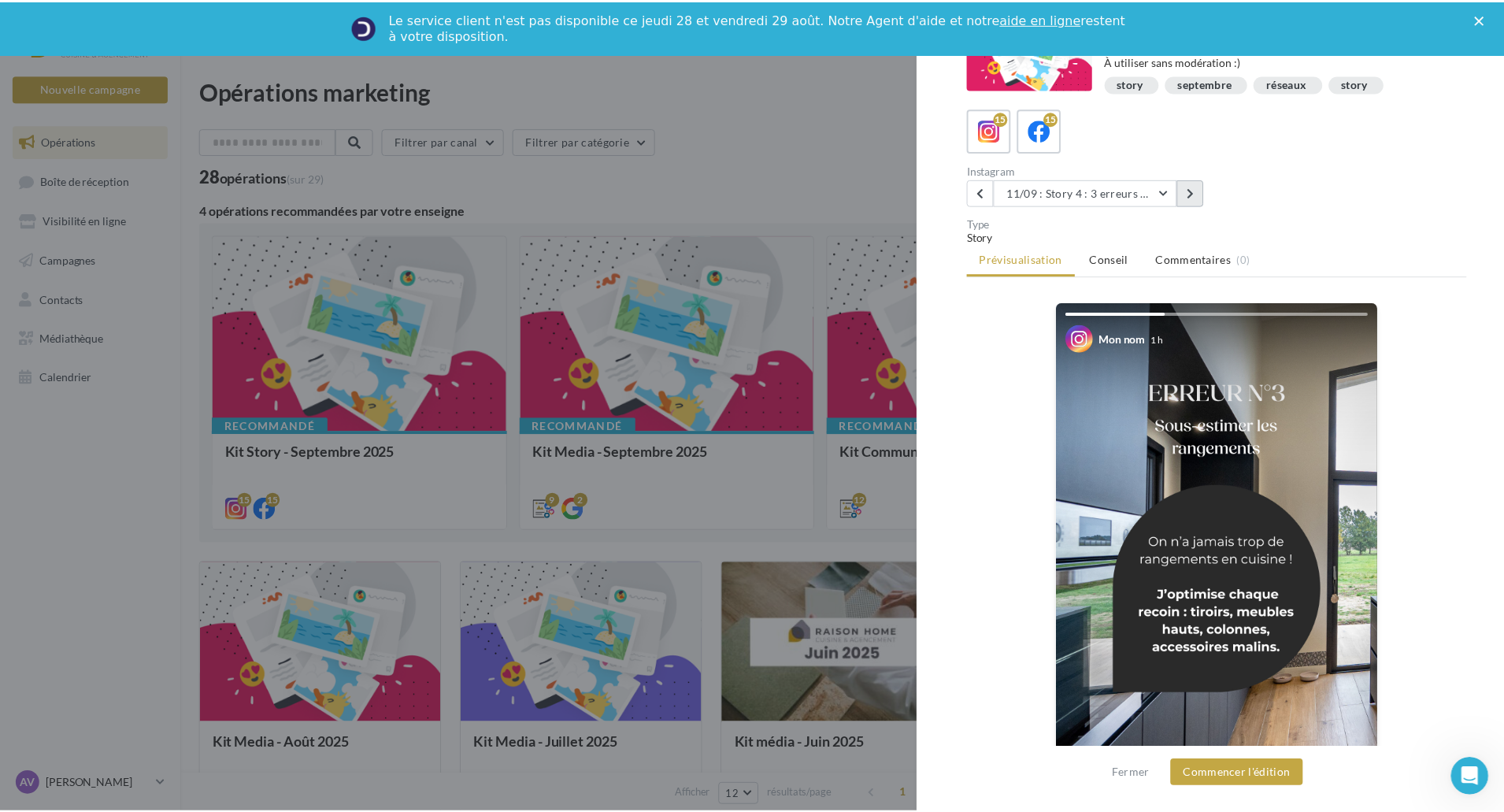
scroll to position [0, 0]
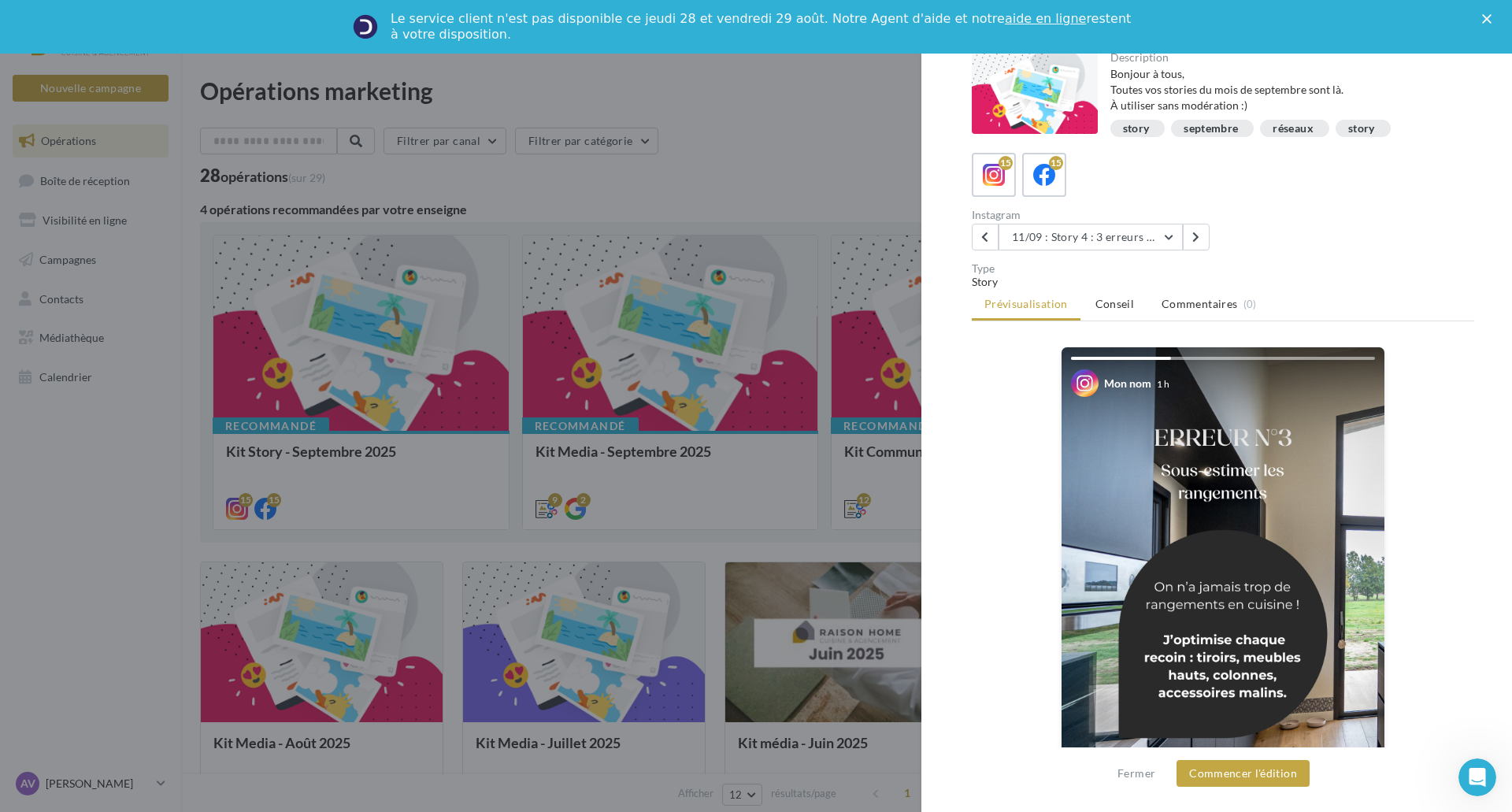
click at [868, 108] on div at bounding box center [756, 406] width 1512 height 812
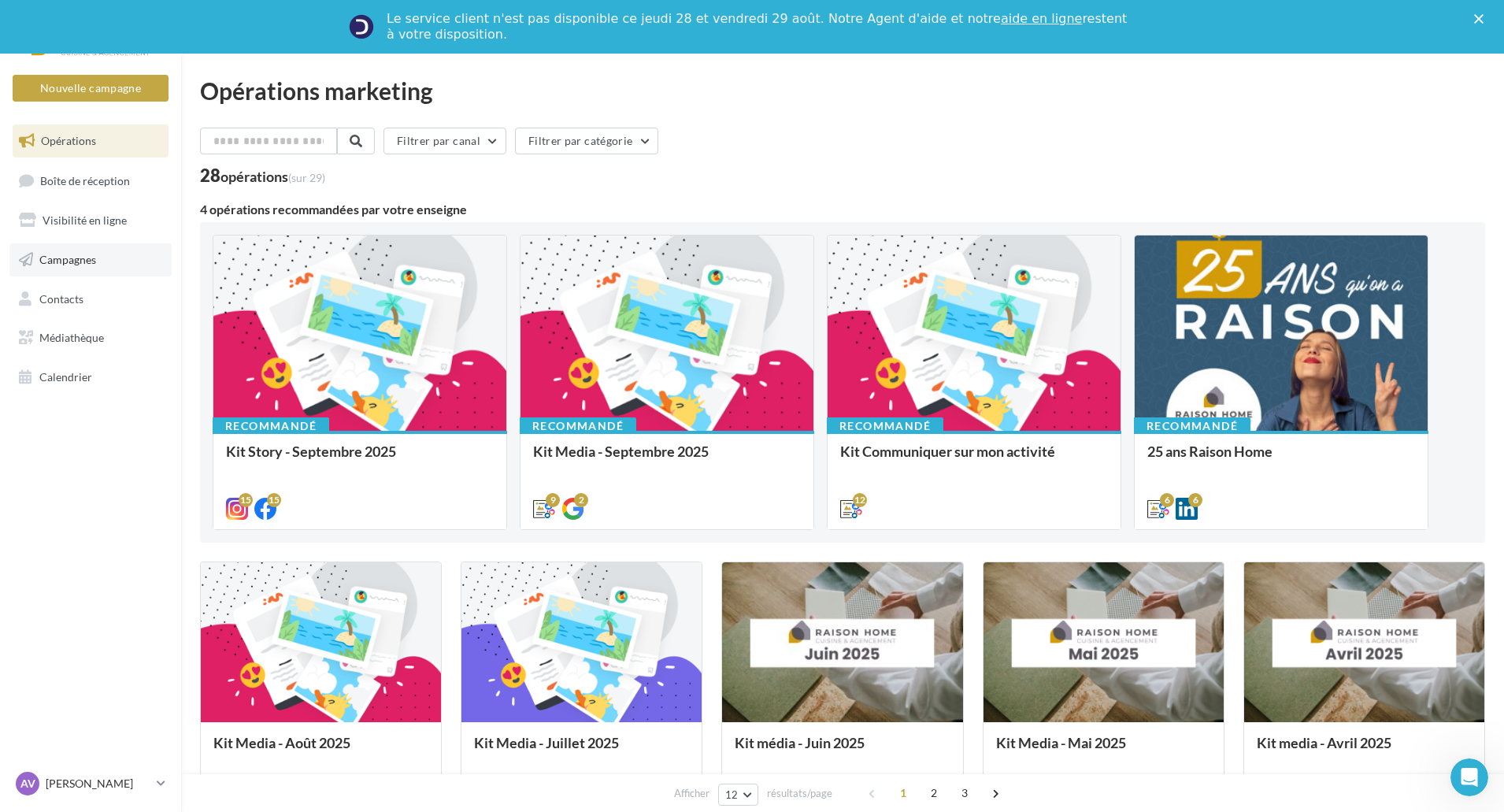
click at [87, 260] on span "Campagnes" at bounding box center [67, 260] width 56 height 14
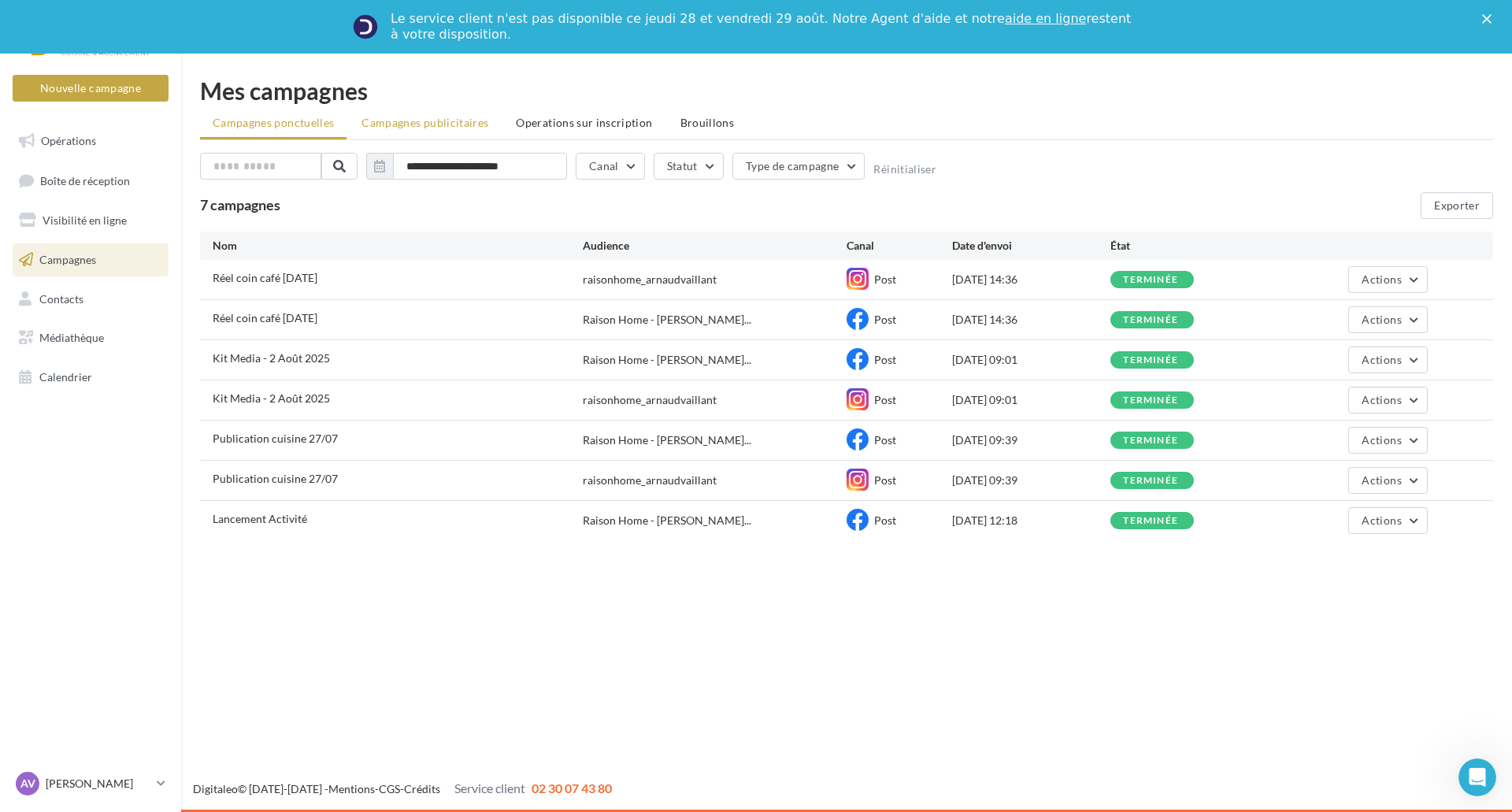
click at [453, 122] on span "Campagnes publicitaires" at bounding box center [425, 122] width 126 height 14
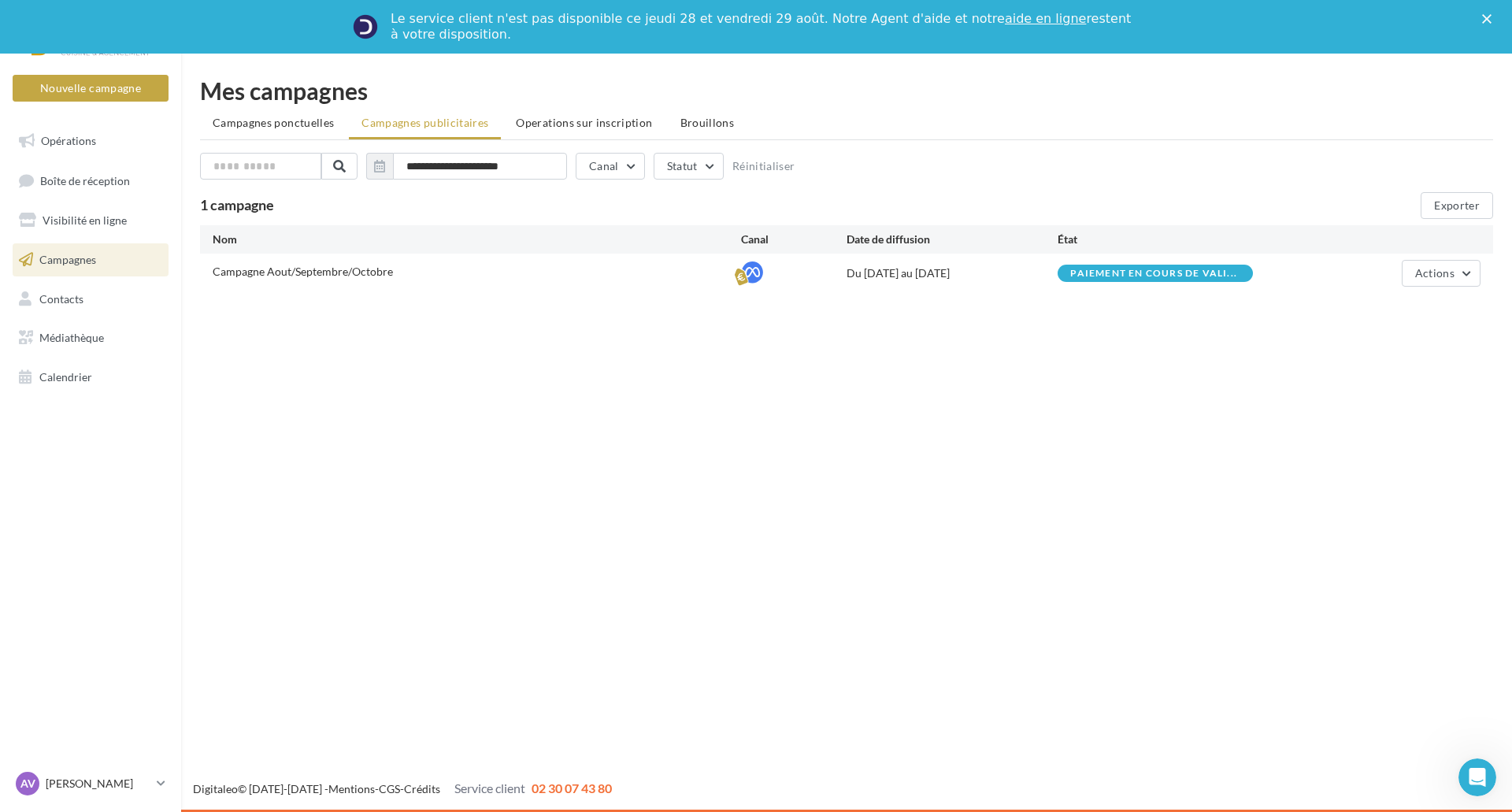
click at [1153, 281] on div "Paiement en cours de vali..." at bounding box center [1155, 274] width 170 height 14
click at [1157, 269] on span "Paiement en cours de vali..." at bounding box center [1153, 274] width 167 height 10
click at [1231, 307] on div "**********" at bounding box center [846, 186] width 1331 height 265
click at [1469, 273] on button "Actions" at bounding box center [1441, 273] width 79 height 27
click at [1002, 609] on div "Nouvelle campagne Nouvelle campagne Opérations Boîte de réception Visibilité en…" at bounding box center [756, 432] width 1512 height 758
